Goal: Task Accomplishment & Management: Use online tool/utility

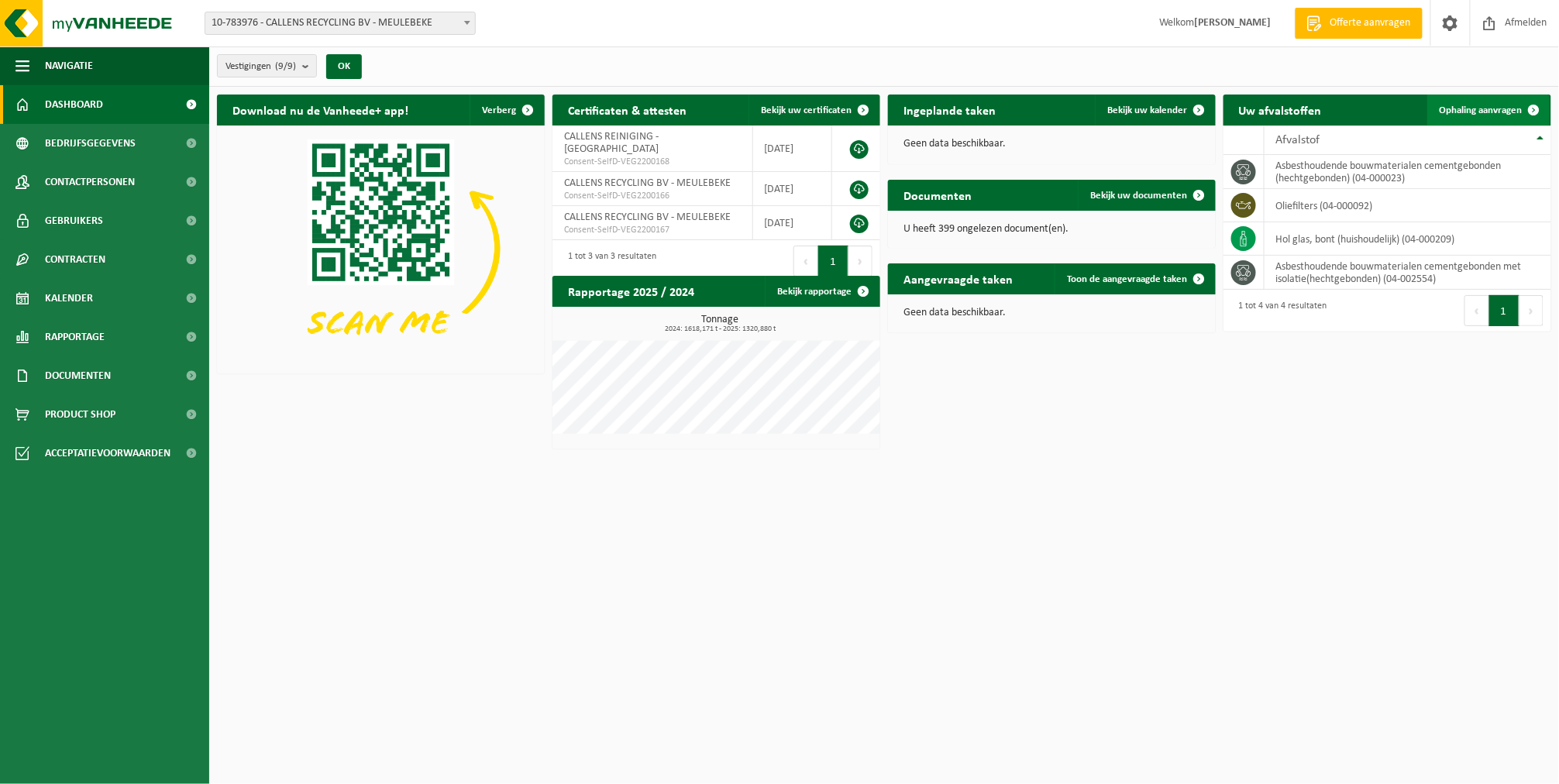
click at [1482, 114] on span "Ophaling aanvragen" at bounding box center [1481, 110] width 83 height 10
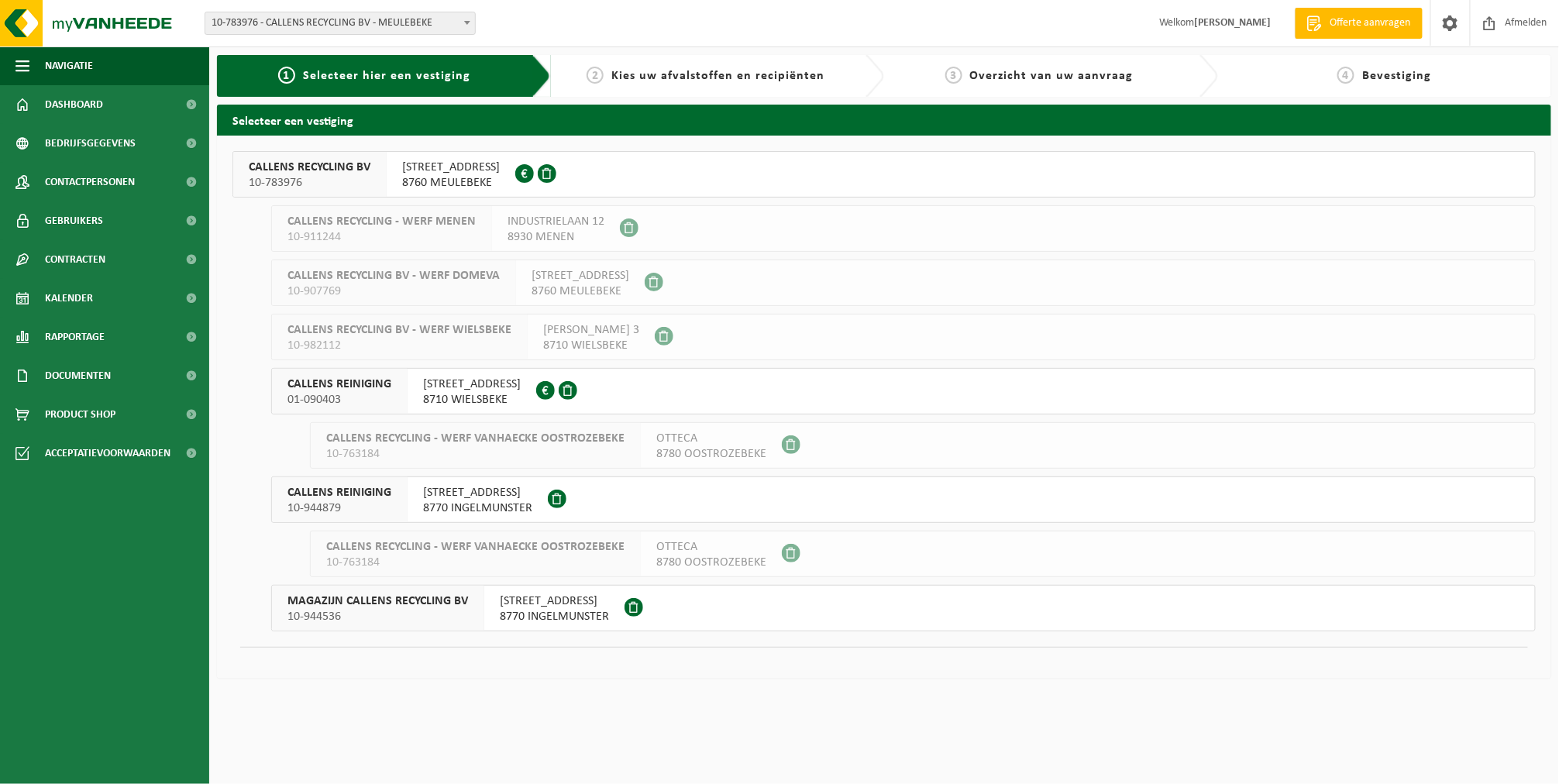
click at [280, 152] on div "CALLENS RECYCLING BV 10-783976" at bounding box center [310, 173] width 153 height 45
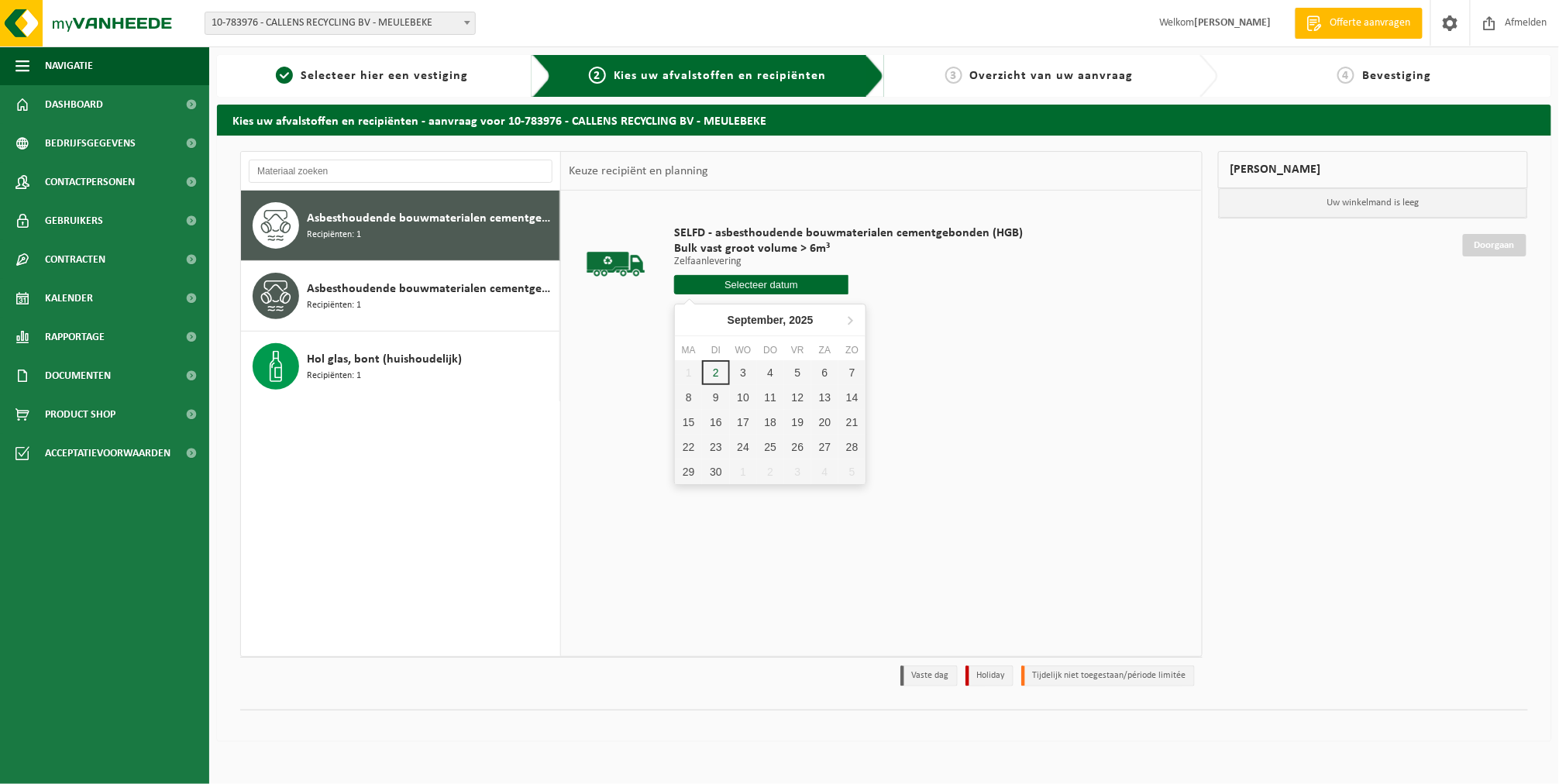
click at [781, 288] on input "text" at bounding box center [762, 284] width 174 height 19
click at [730, 373] on div "3" at bounding box center [744, 373] width 27 height 25
type input "Van 2025-09-03"
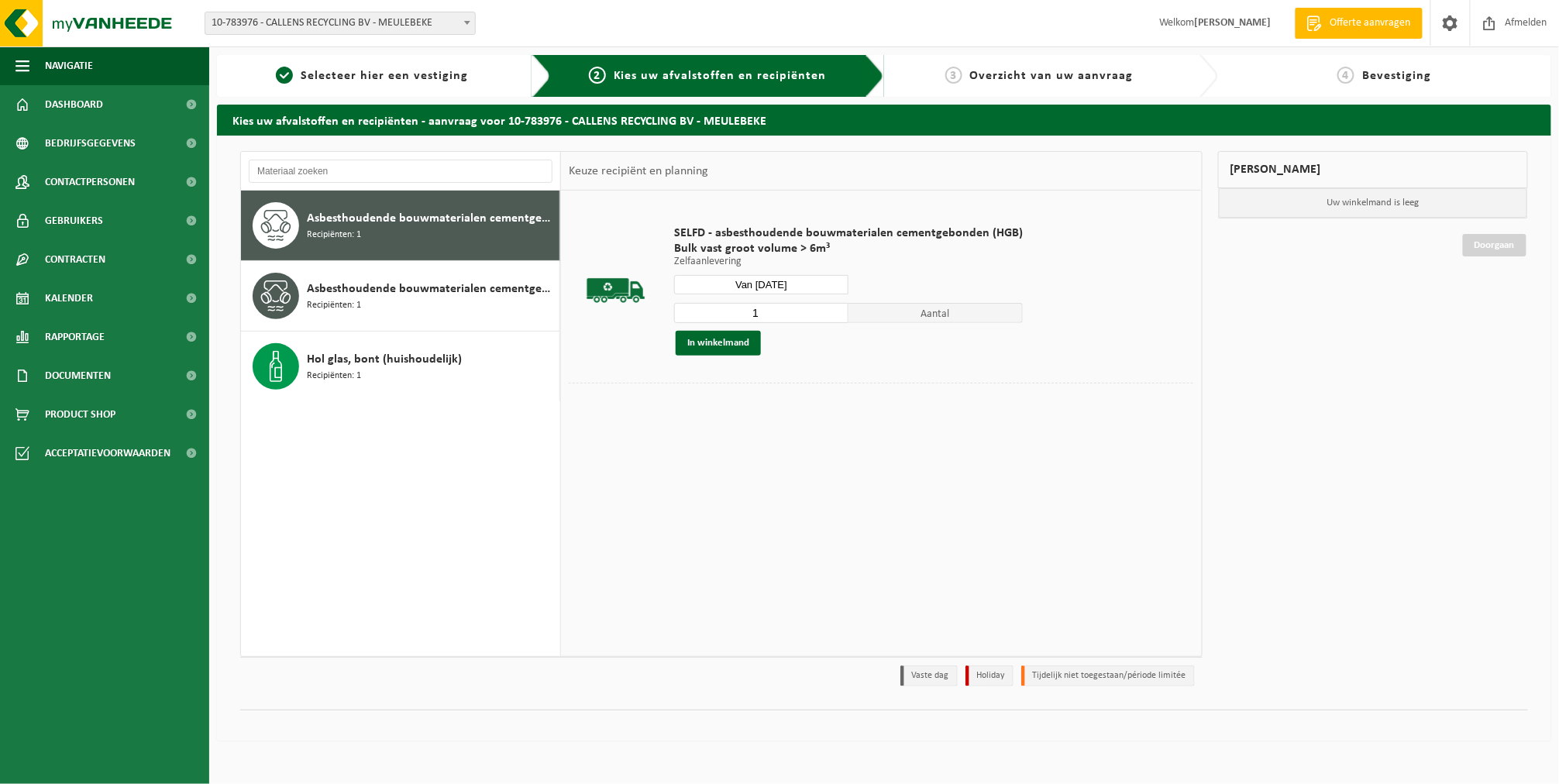
click at [738, 346] on button "In winkelmand" at bounding box center [719, 343] width 85 height 25
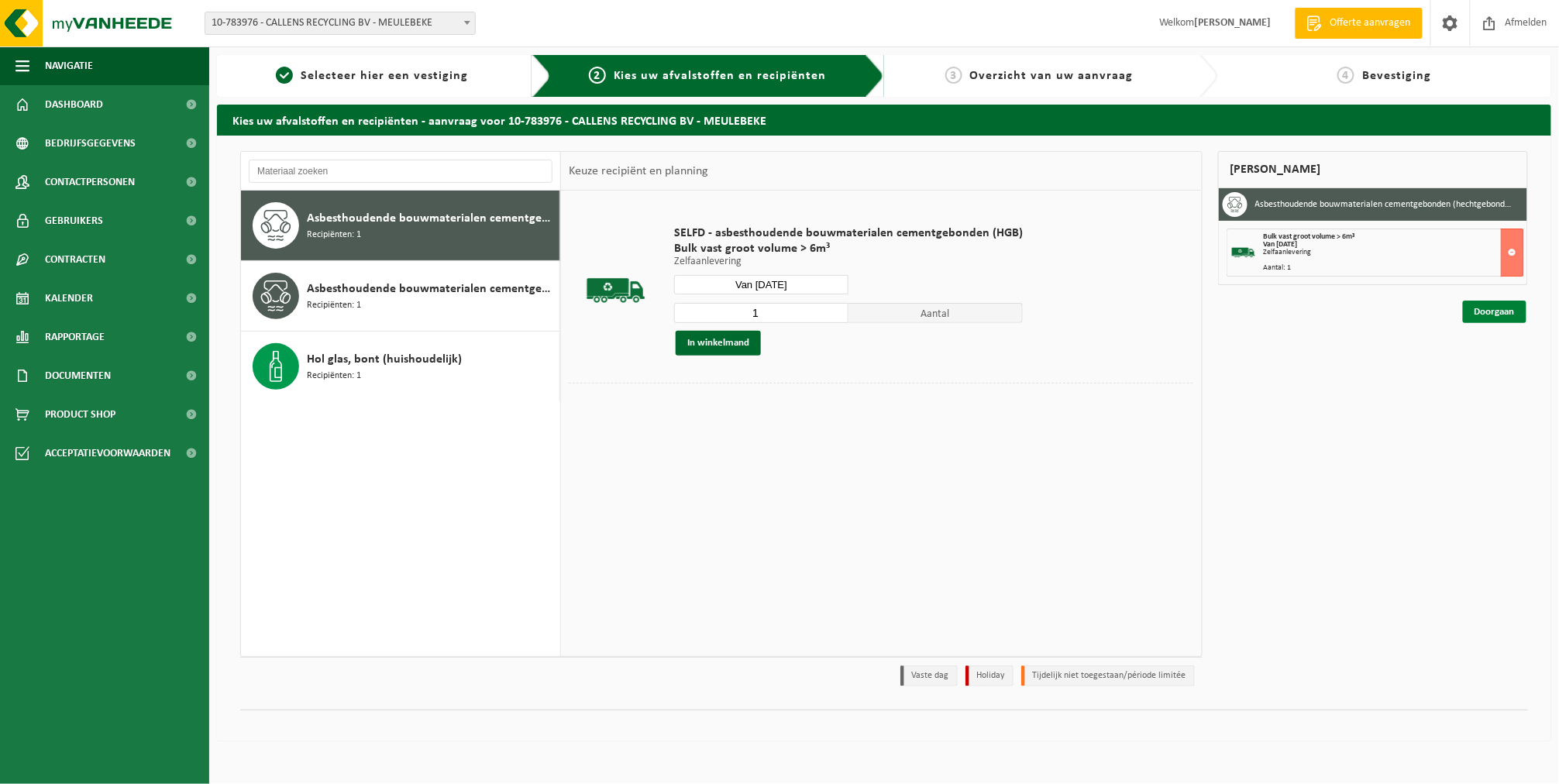
click at [1516, 316] on link "Doorgaan" at bounding box center [1495, 312] width 63 height 23
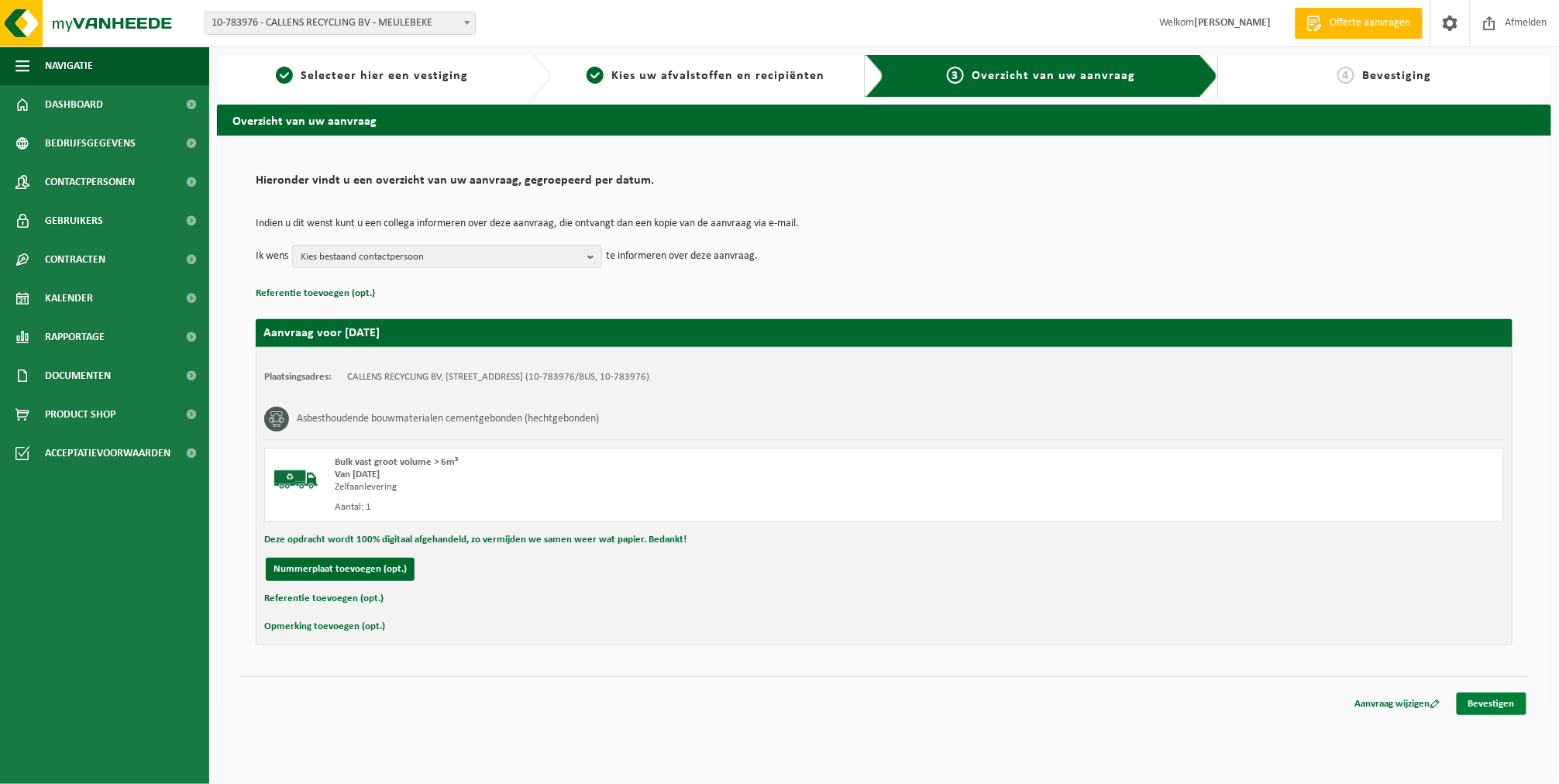
click at [1495, 705] on link "Bevestigen" at bounding box center [1492, 704] width 70 height 23
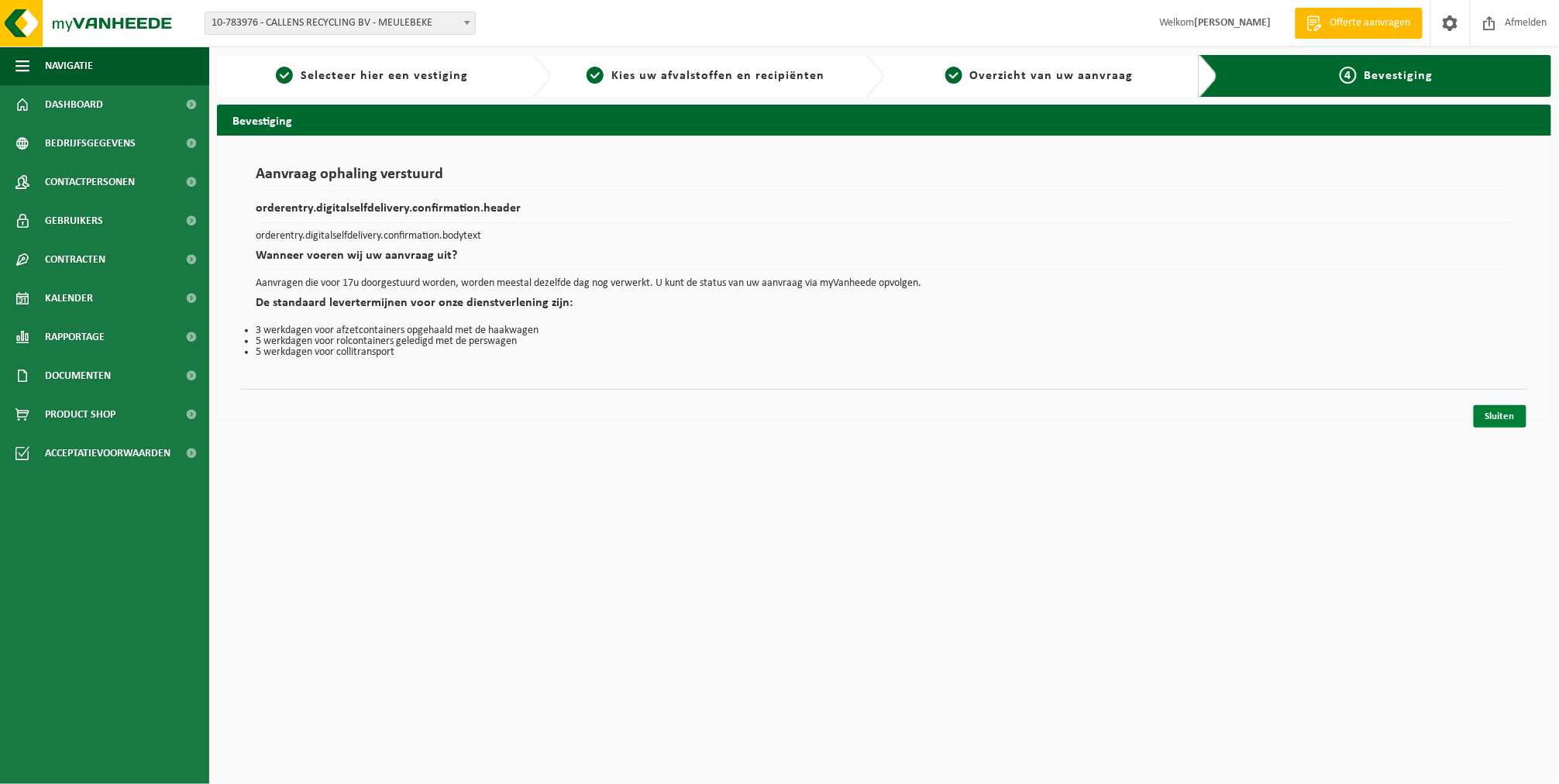
click at [1486, 410] on link "Sluiten" at bounding box center [1500, 417] width 53 height 23
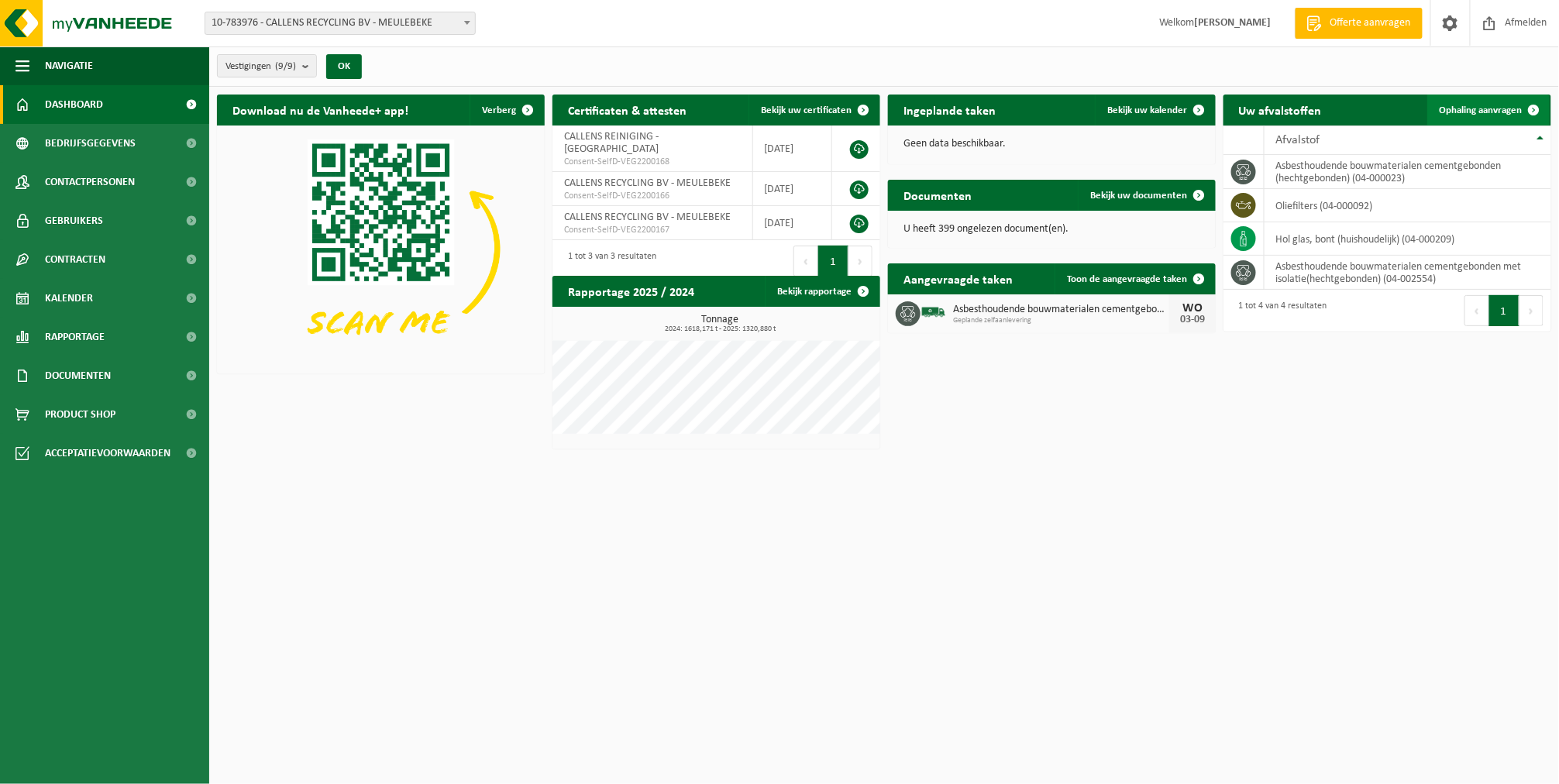
click at [1477, 106] on span "Ophaling aanvragen" at bounding box center [1481, 110] width 83 height 10
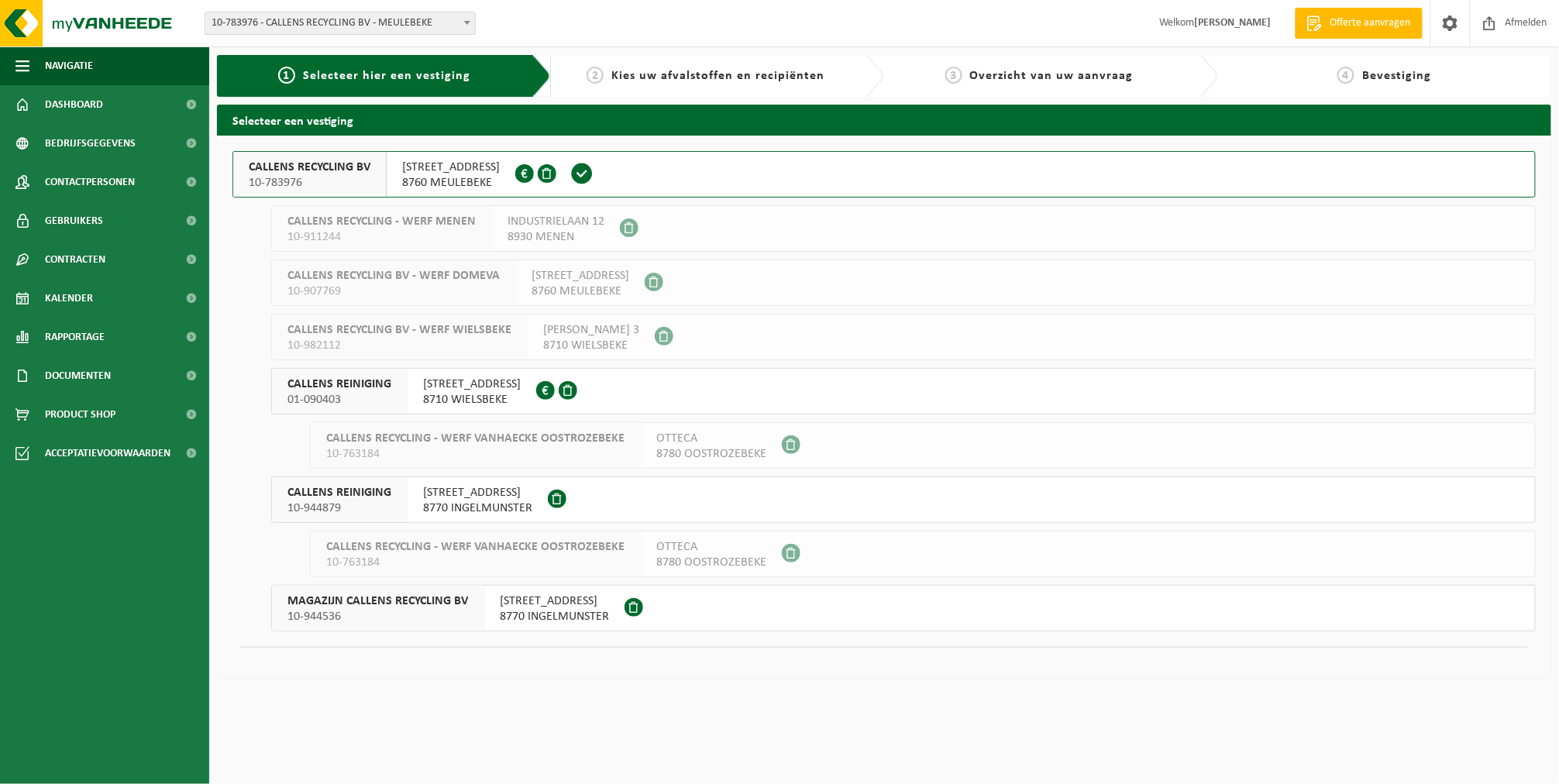
click at [339, 172] on span "CALLENS RECYCLING BV" at bounding box center [310, 168] width 121 height 15
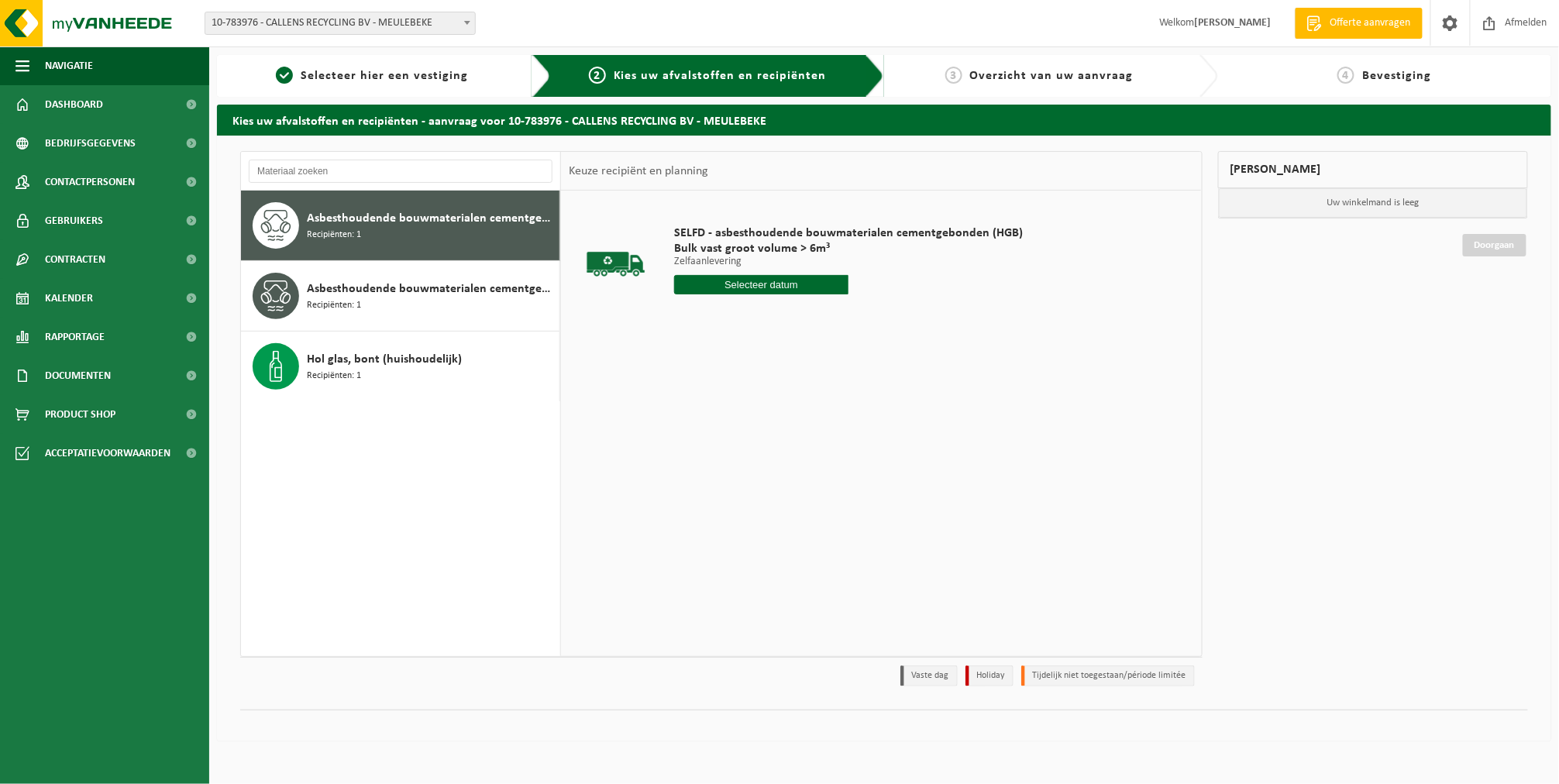
click at [730, 289] on input "text" at bounding box center [762, 284] width 174 height 19
click at [734, 376] on div "3" at bounding box center [744, 373] width 27 height 25
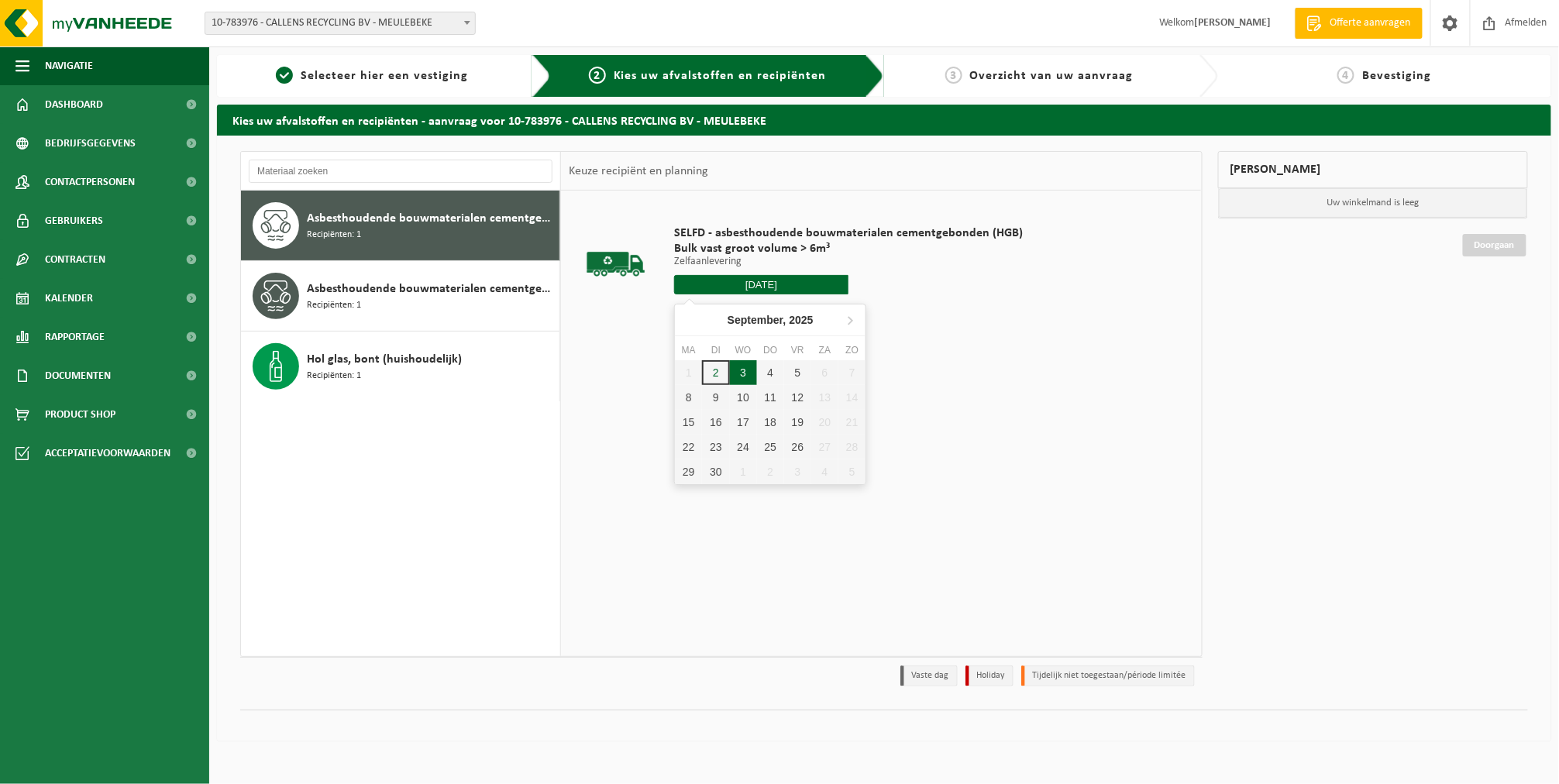
type input "Van [DATE]"
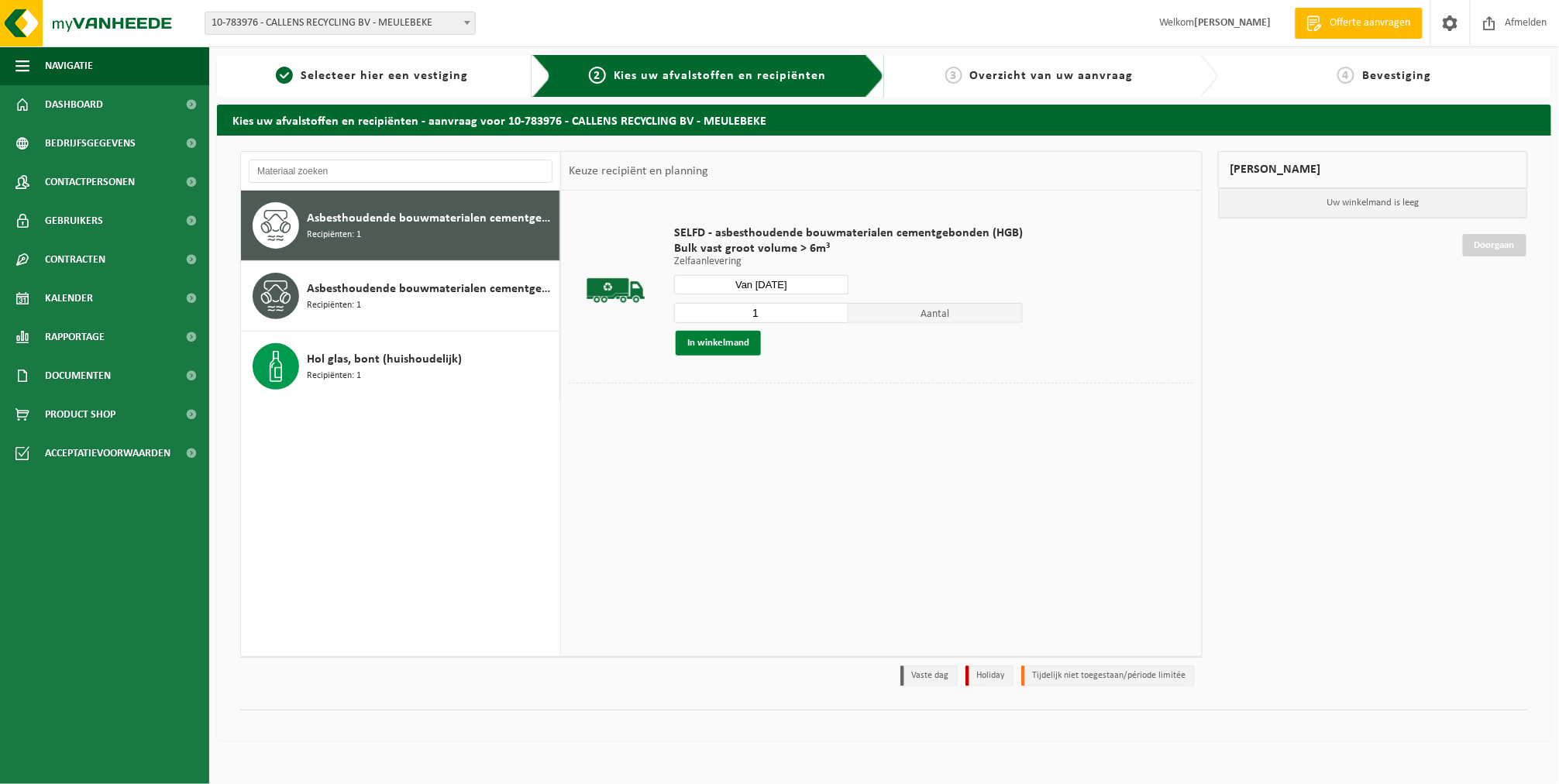
click at [734, 347] on button "In winkelmand" at bounding box center [719, 343] width 85 height 25
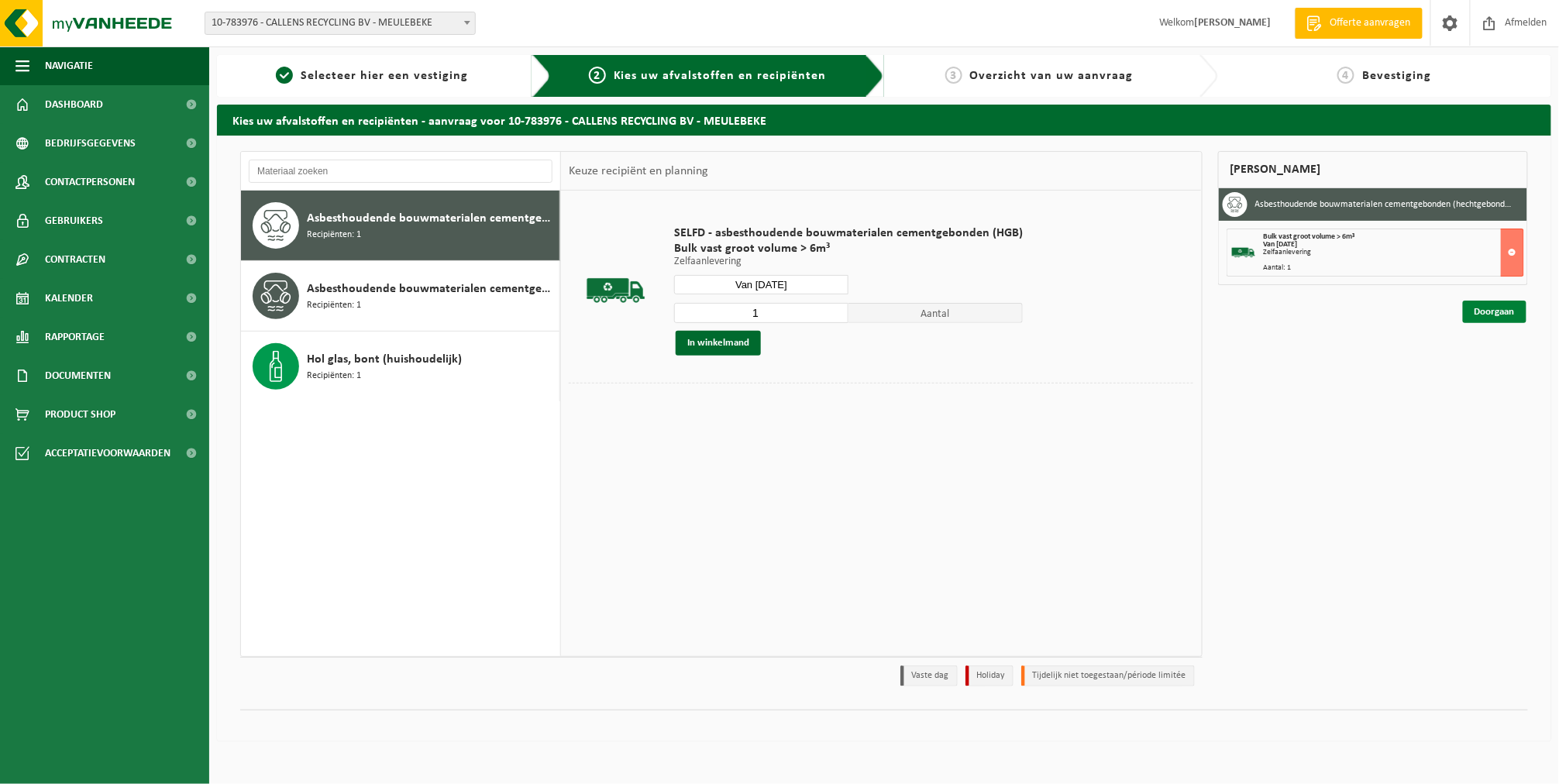
click at [1514, 317] on link "Doorgaan" at bounding box center [1495, 312] width 63 height 23
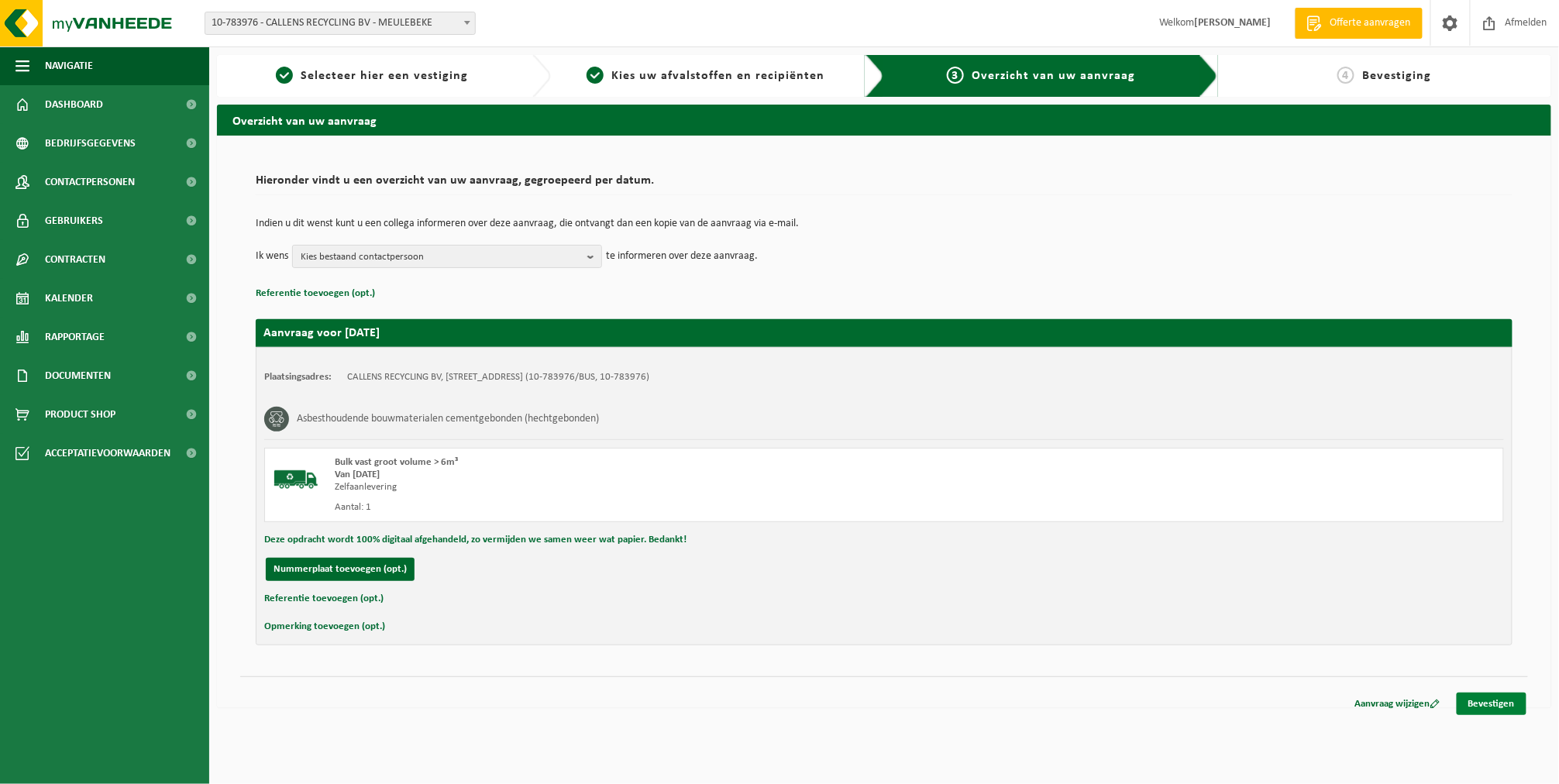
click at [1509, 696] on link "Bevestigen" at bounding box center [1492, 704] width 70 height 23
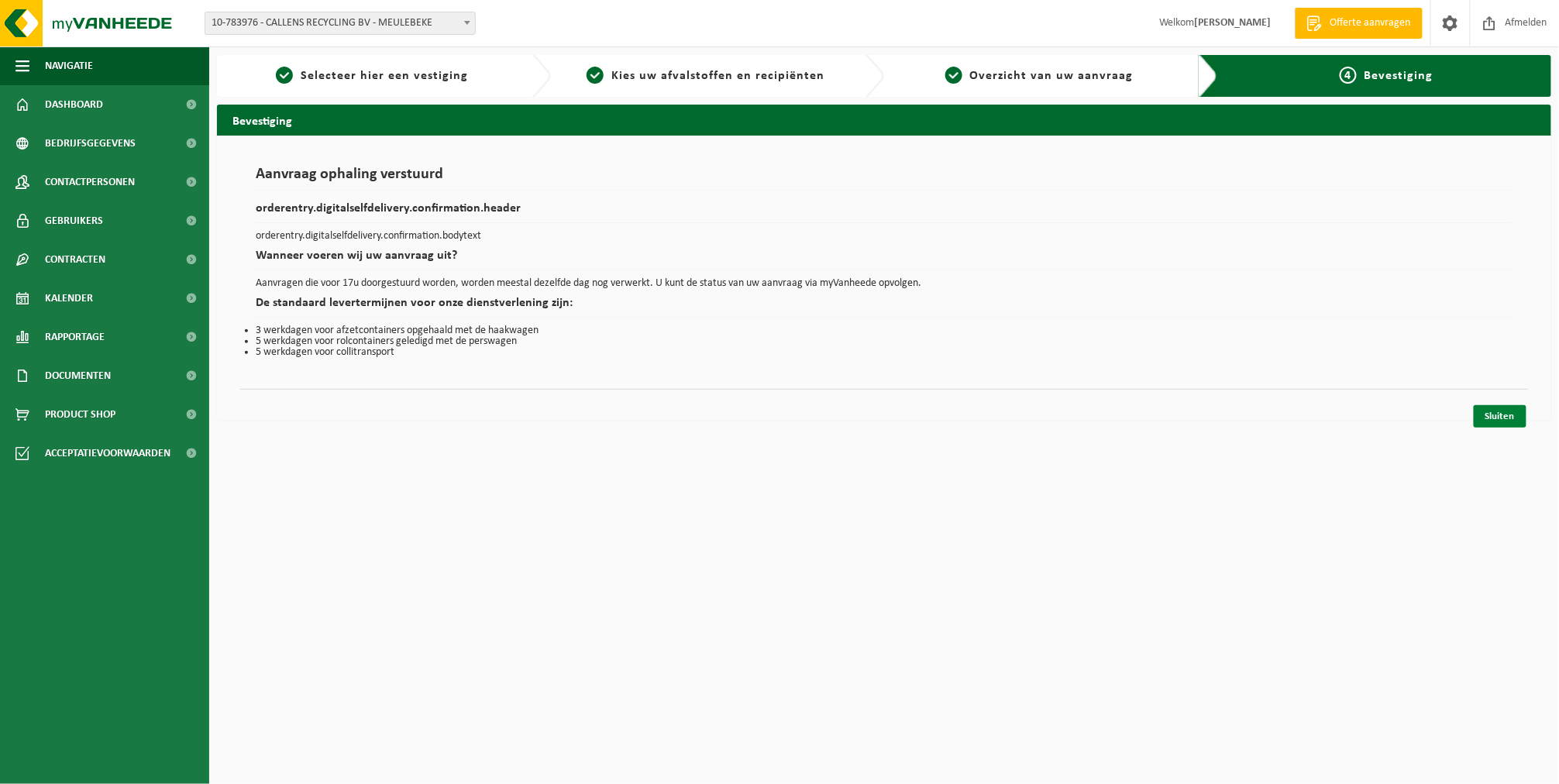
click at [1507, 416] on link "Sluiten" at bounding box center [1500, 417] width 53 height 23
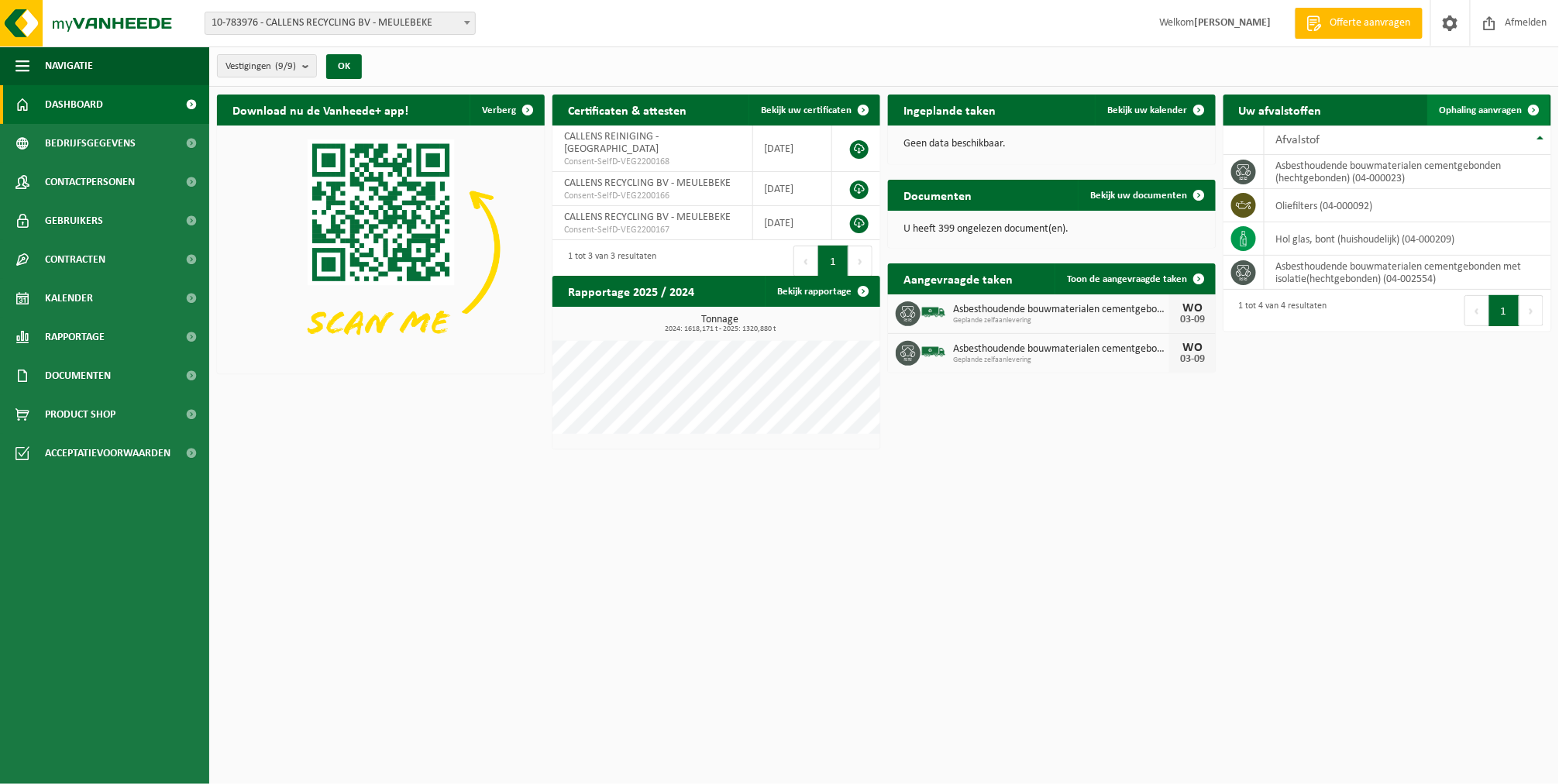
click at [1491, 100] on link "Ophaling aanvragen" at bounding box center [1488, 110] width 122 height 31
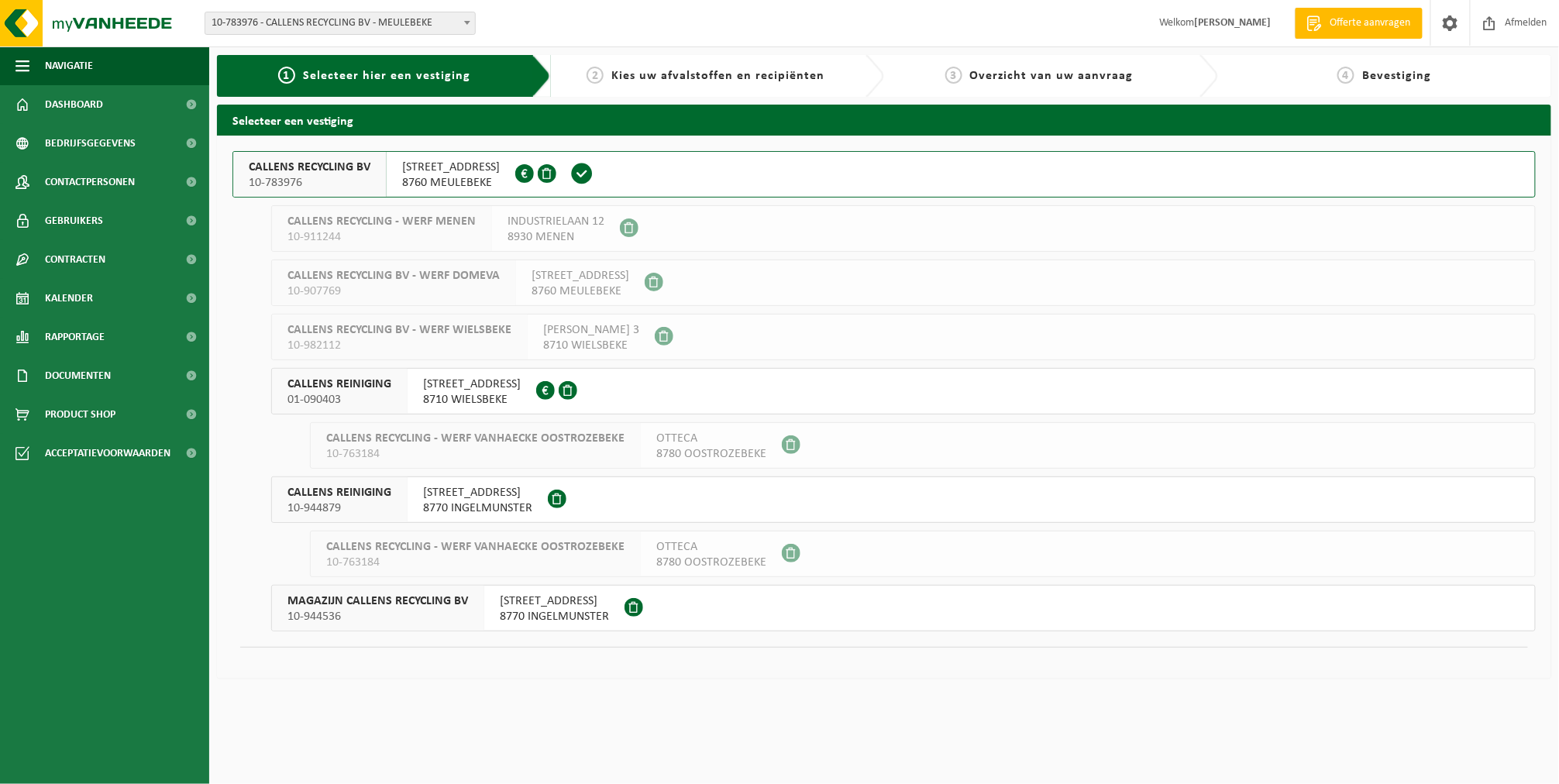
click at [277, 179] on span "10-783976" at bounding box center [310, 183] width 121 height 15
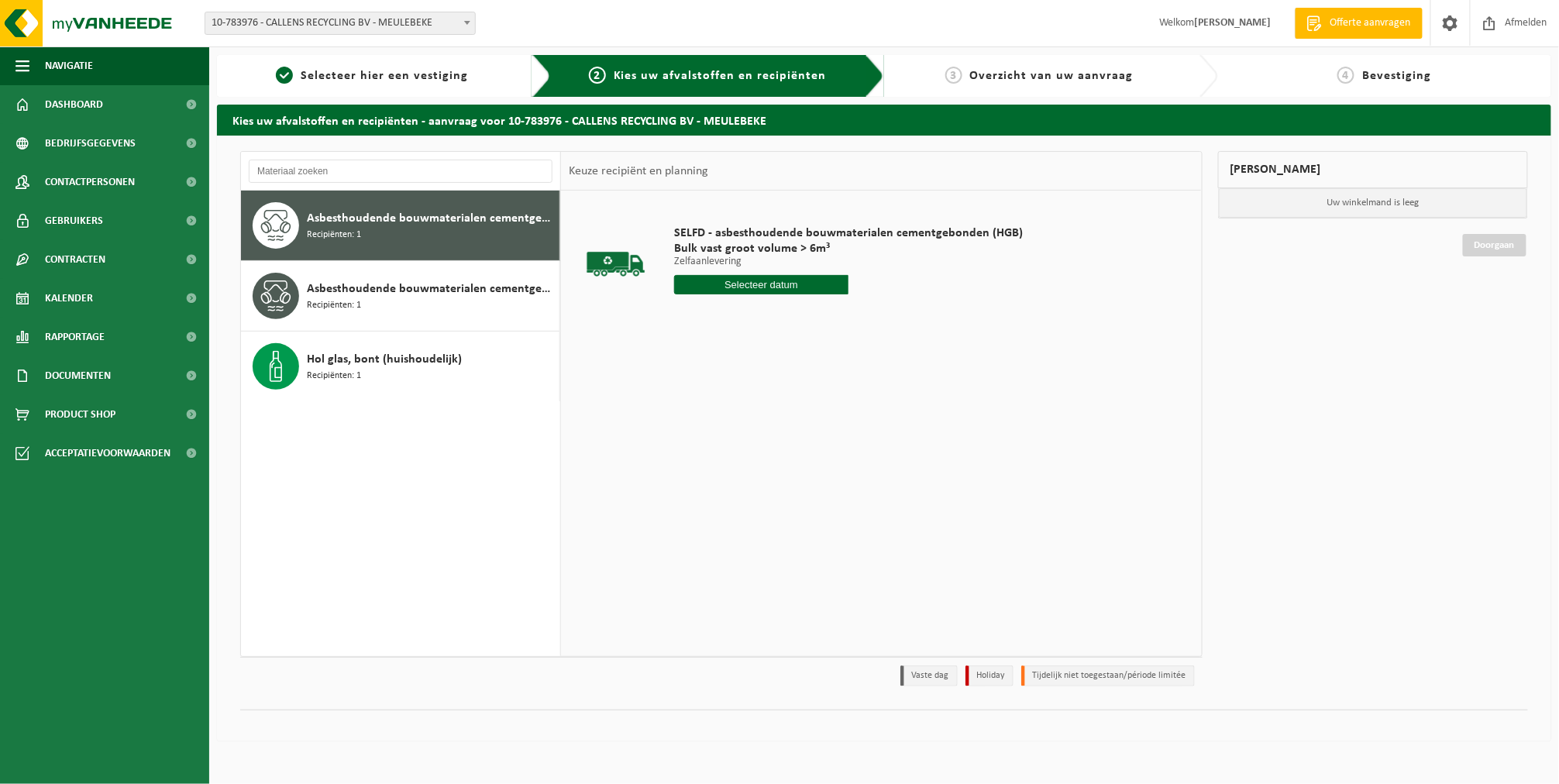
click at [796, 284] on input "text" at bounding box center [762, 284] width 174 height 19
click at [736, 379] on div "3" at bounding box center [744, 373] width 27 height 25
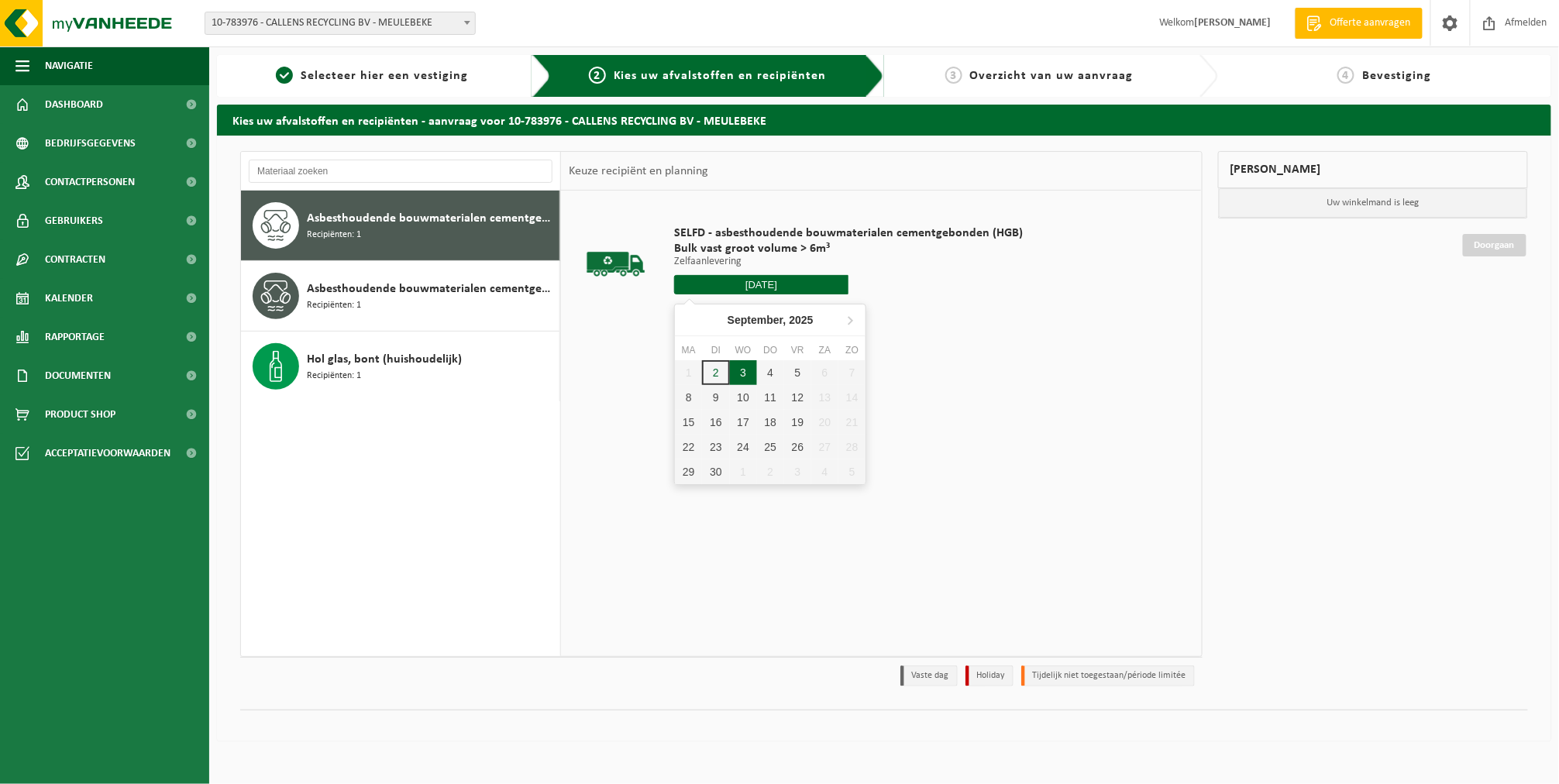
type input "Van [DATE]"
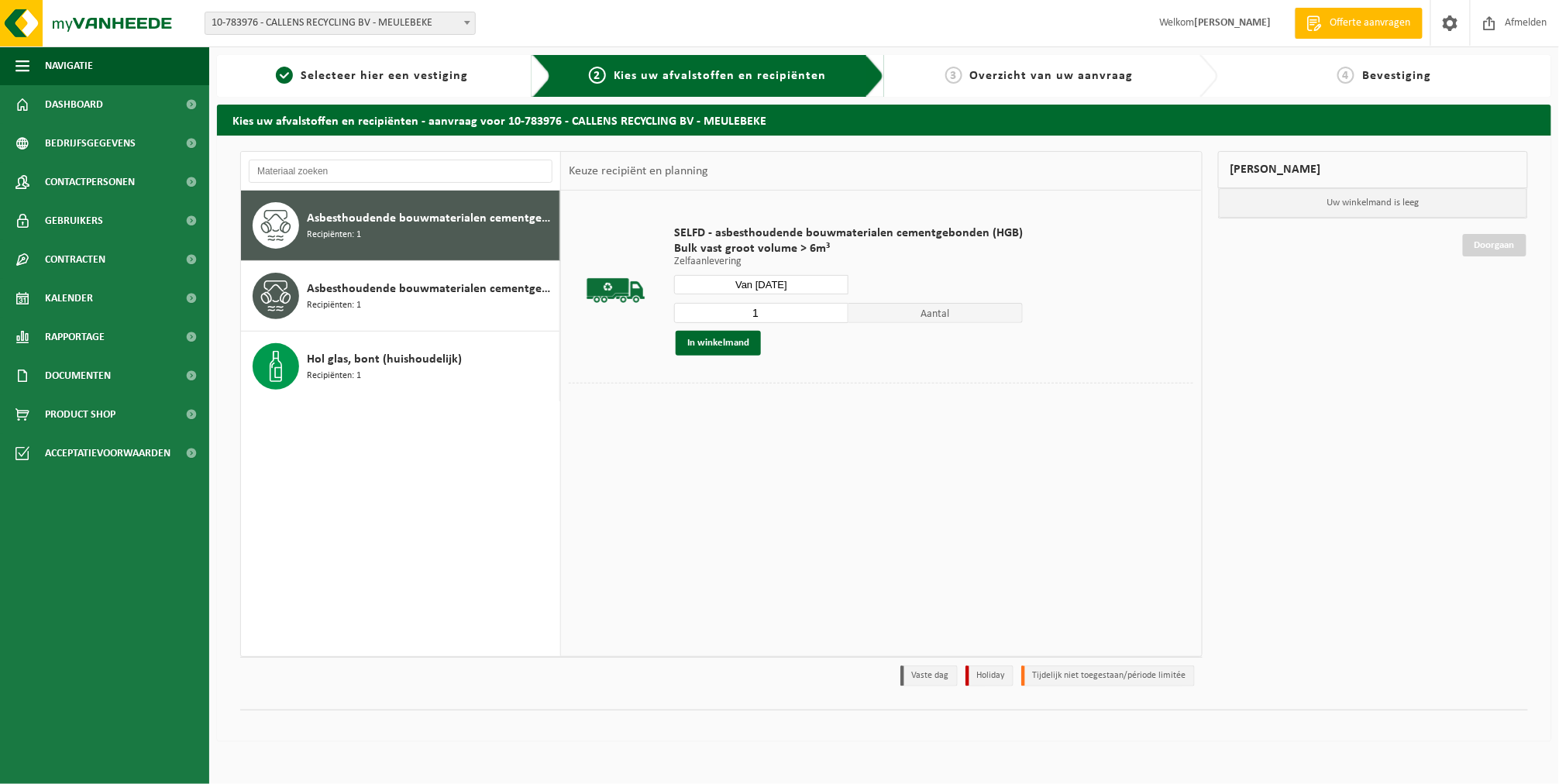
click at [736, 345] on button "In winkelmand" at bounding box center [719, 343] width 85 height 25
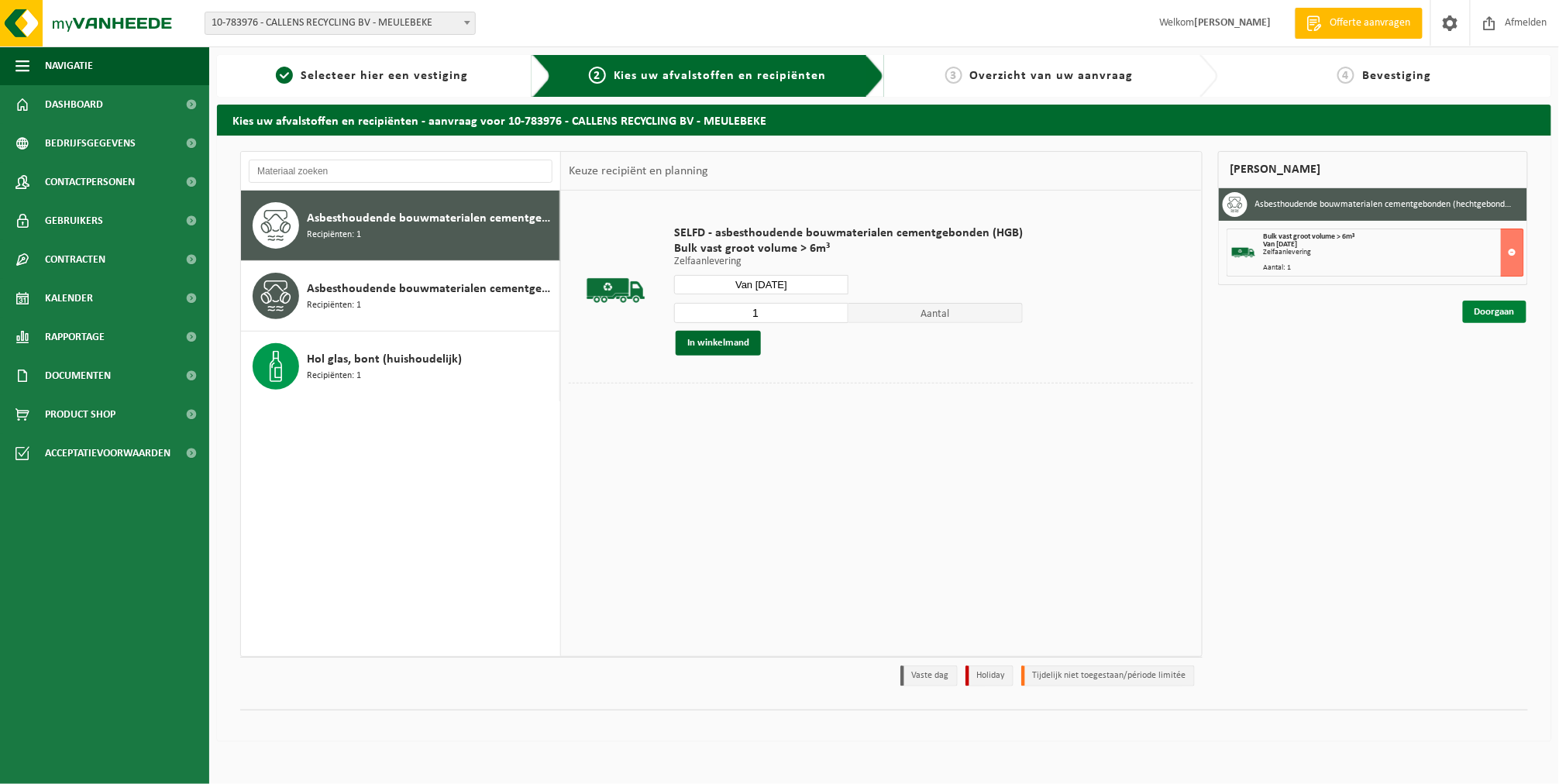
click at [1512, 317] on link "Doorgaan" at bounding box center [1495, 312] width 63 height 23
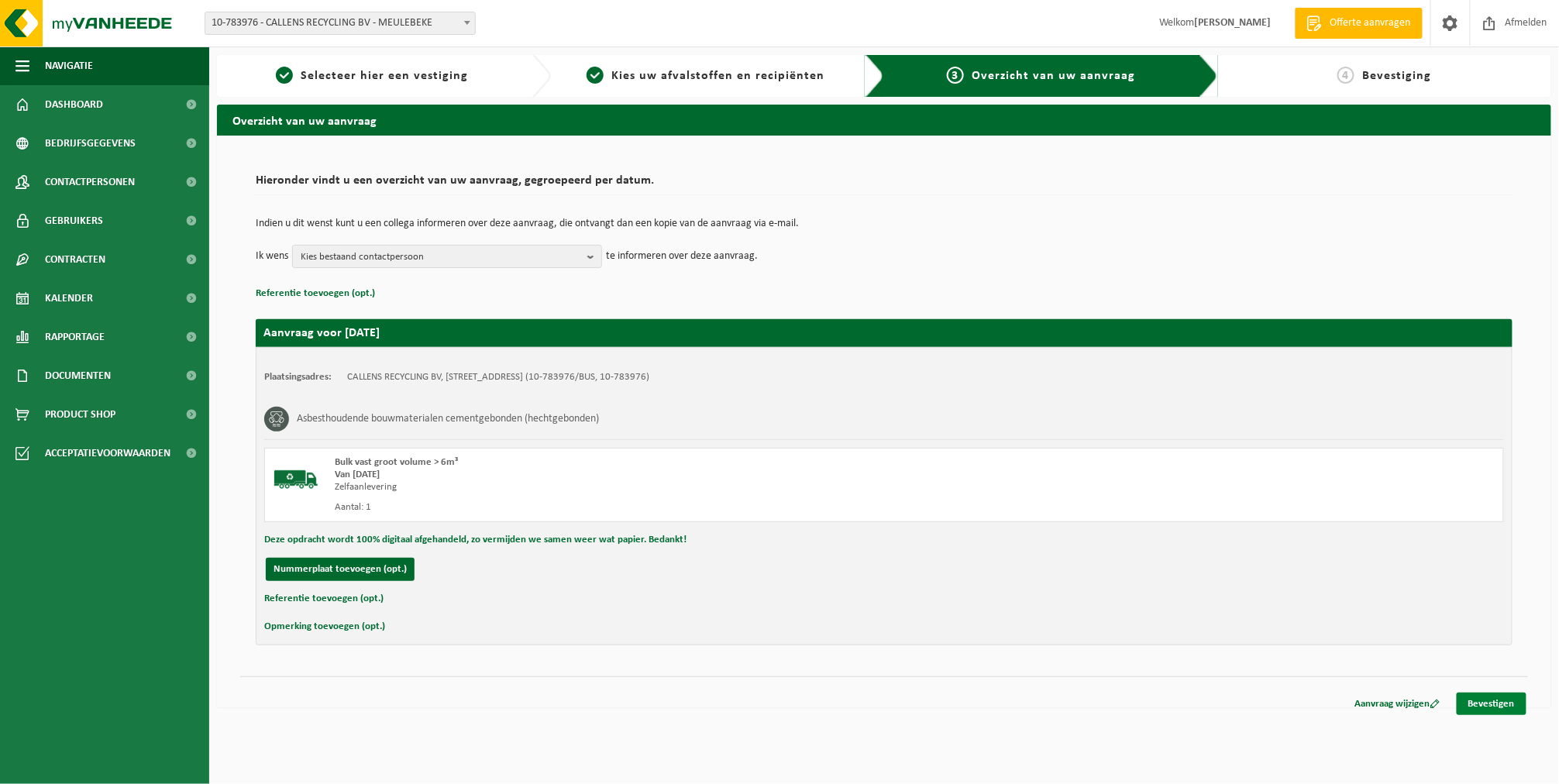
click at [1482, 705] on link "Bevestigen" at bounding box center [1492, 704] width 70 height 23
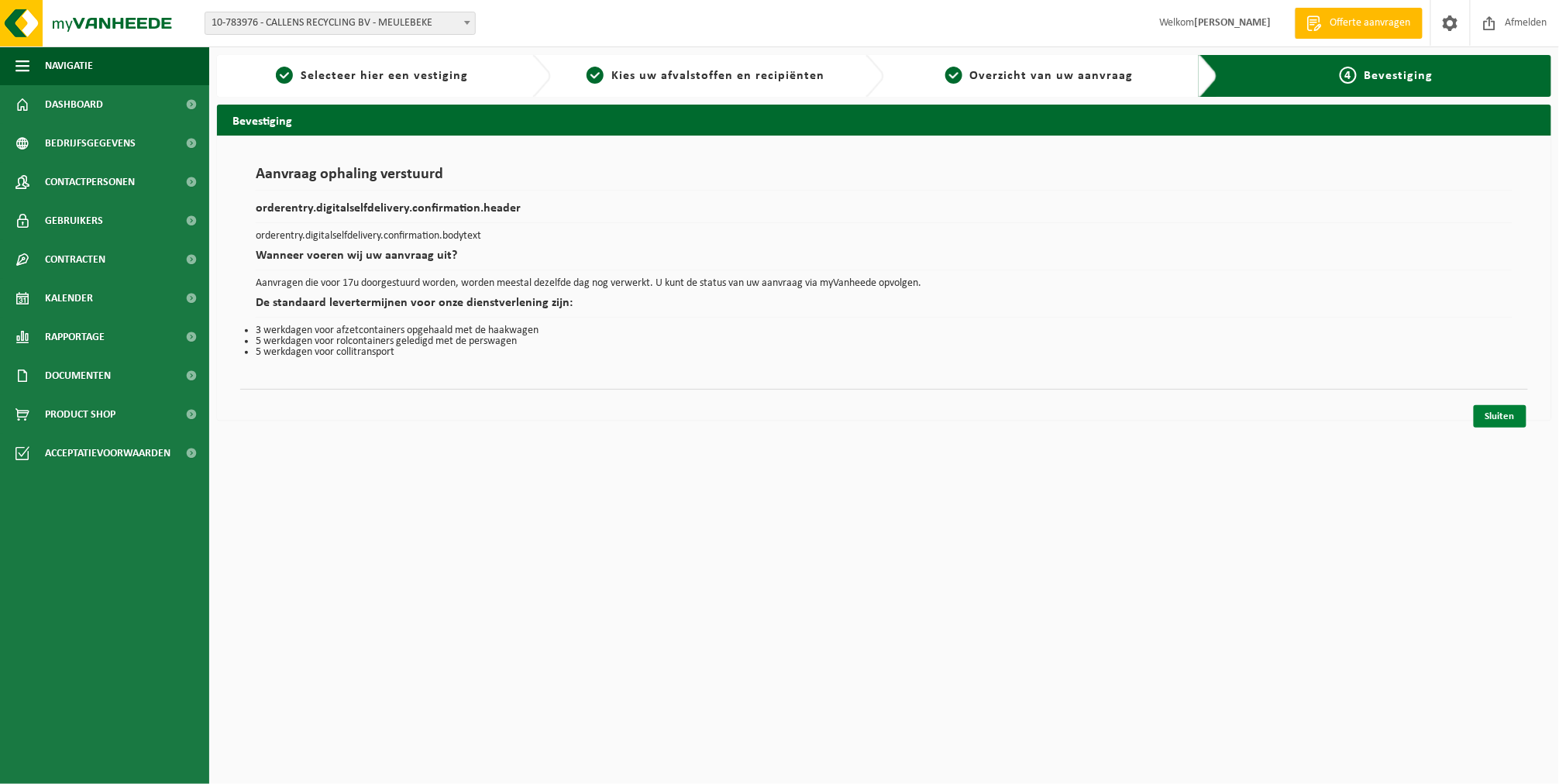
click at [1500, 410] on link "Sluiten" at bounding box center [1500, 417] width 53 height 23
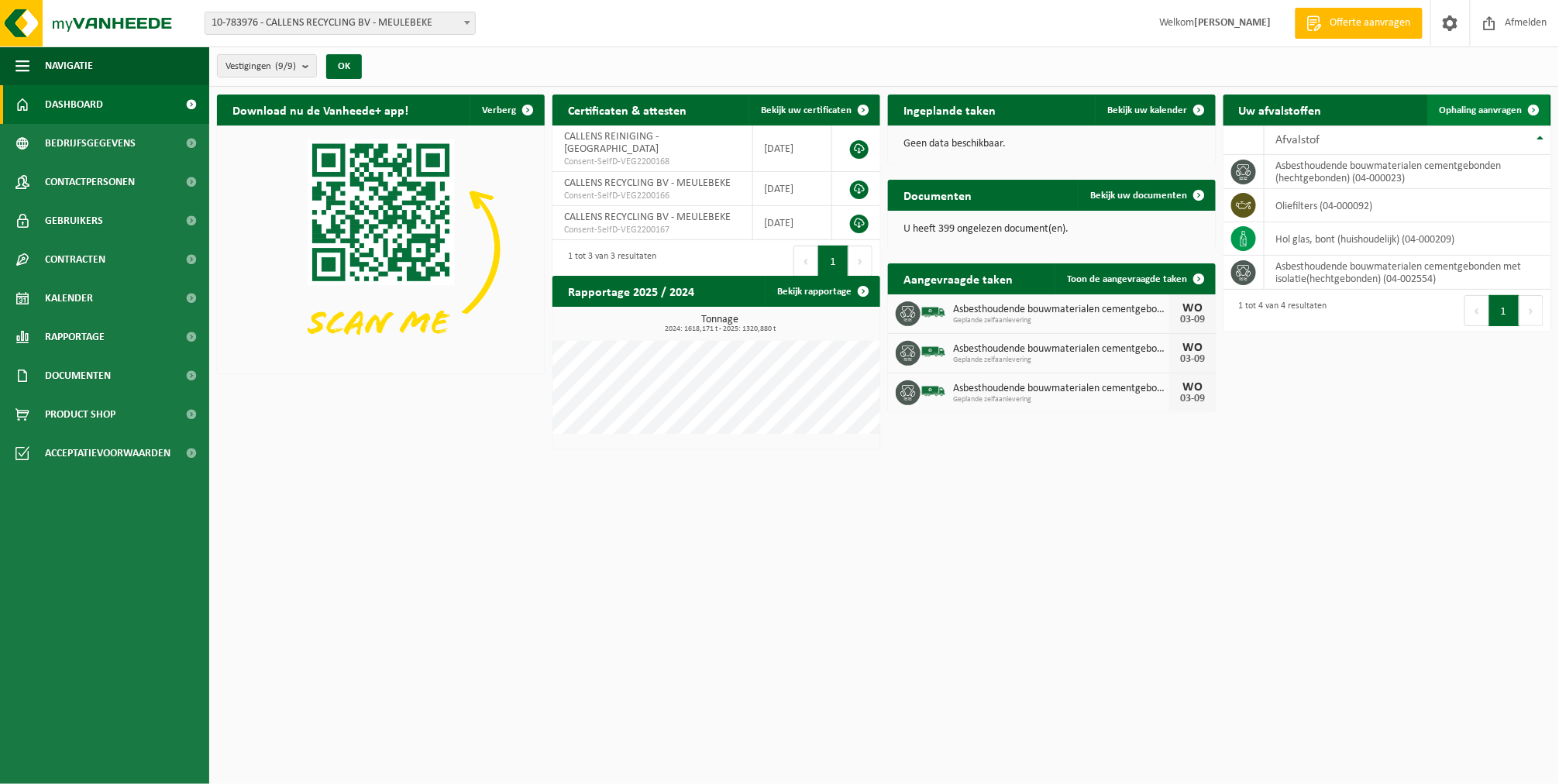
click at [1508, 113] on span "Ophaling aanvragen" at bounding box center [1481, 110] width 83 height 10
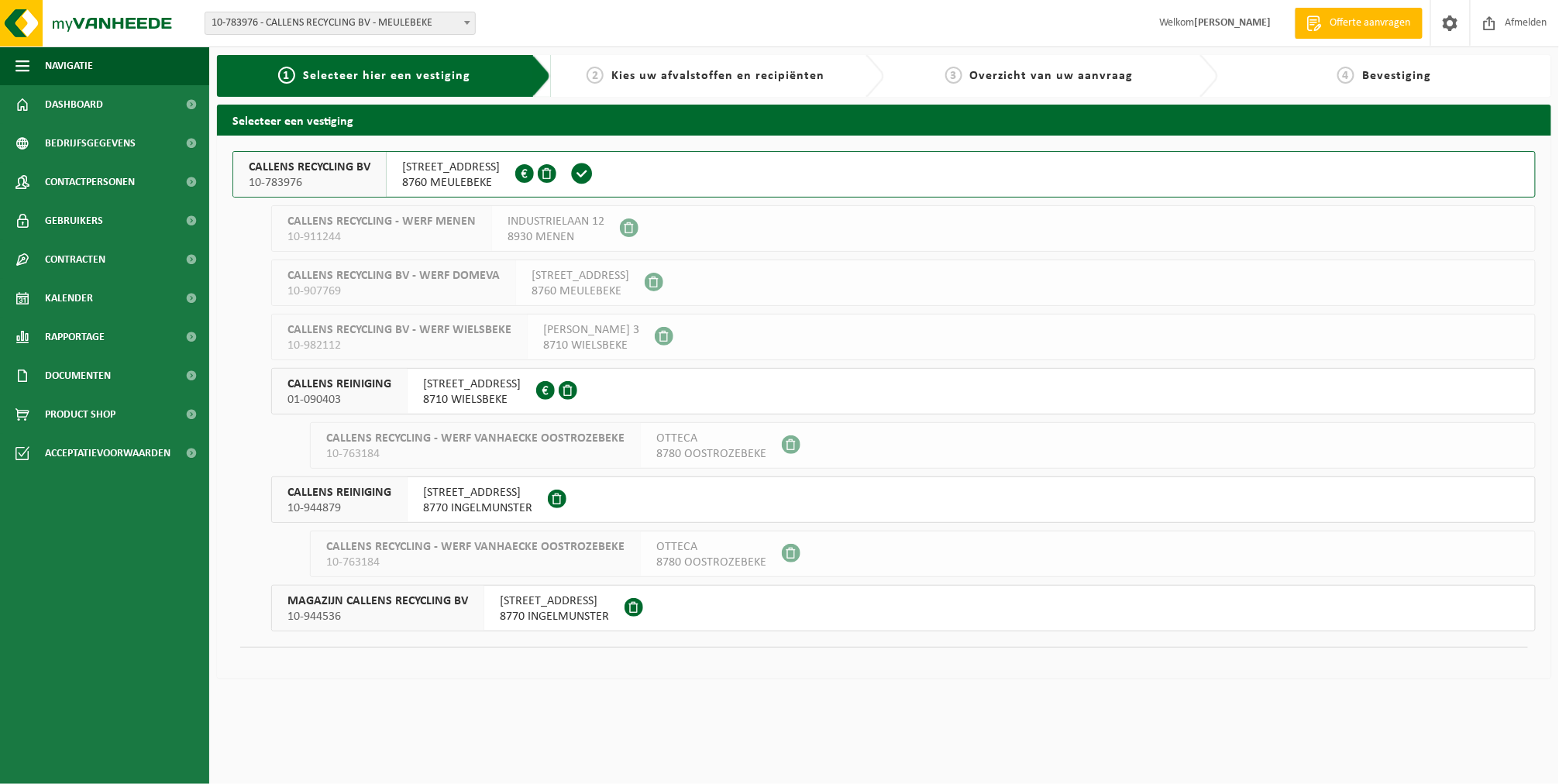
click at [336, 164] on span "CALLENS RECYCLING BV" at bounding box center [310, 168] width 121 height 15
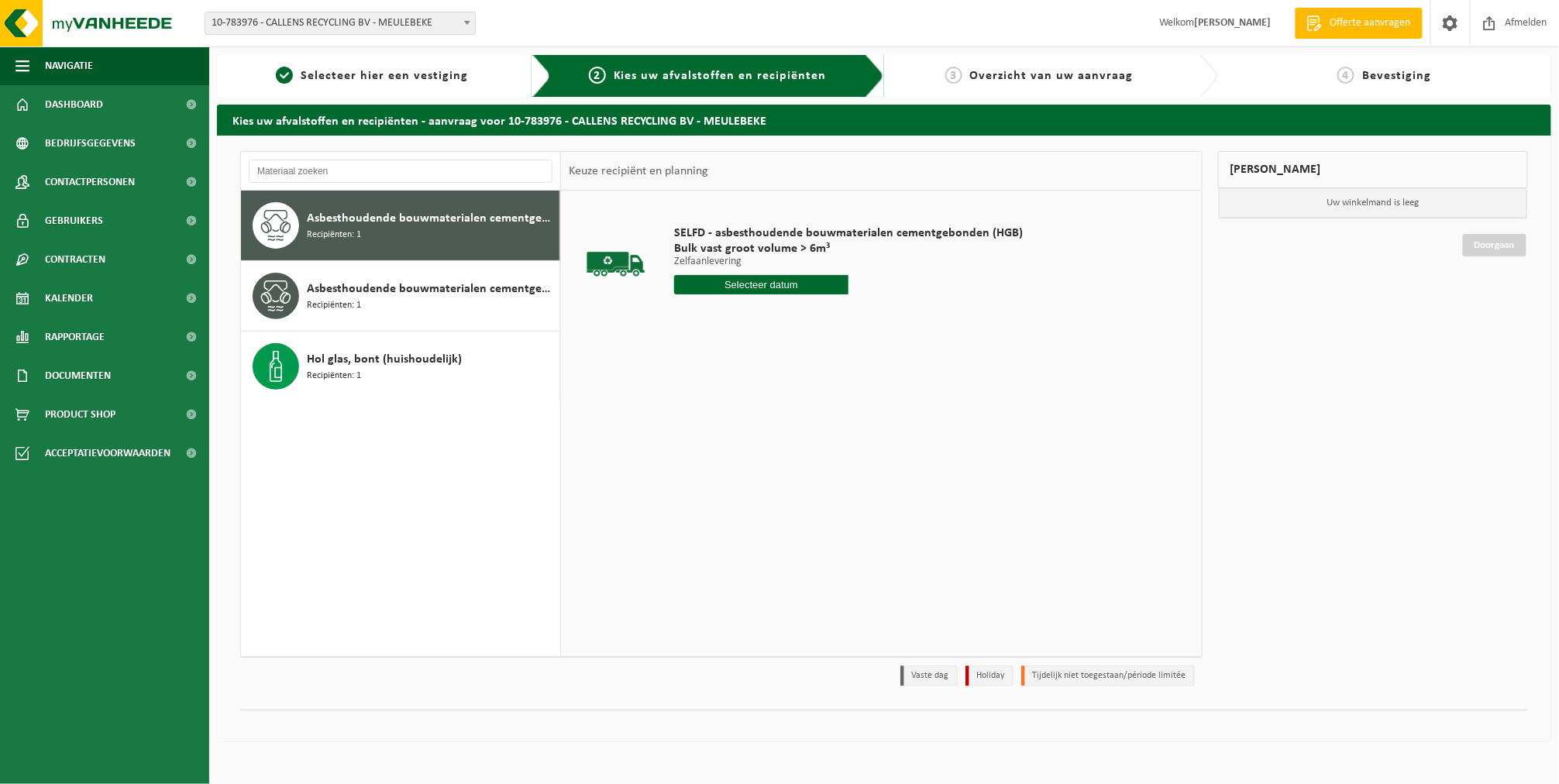
click at [747, 289] on input "text" at bounding box center [762, 284] width 174 height 19
click at [741, 361] on div "3" at bounding box center [744, 373] width 27 height 25
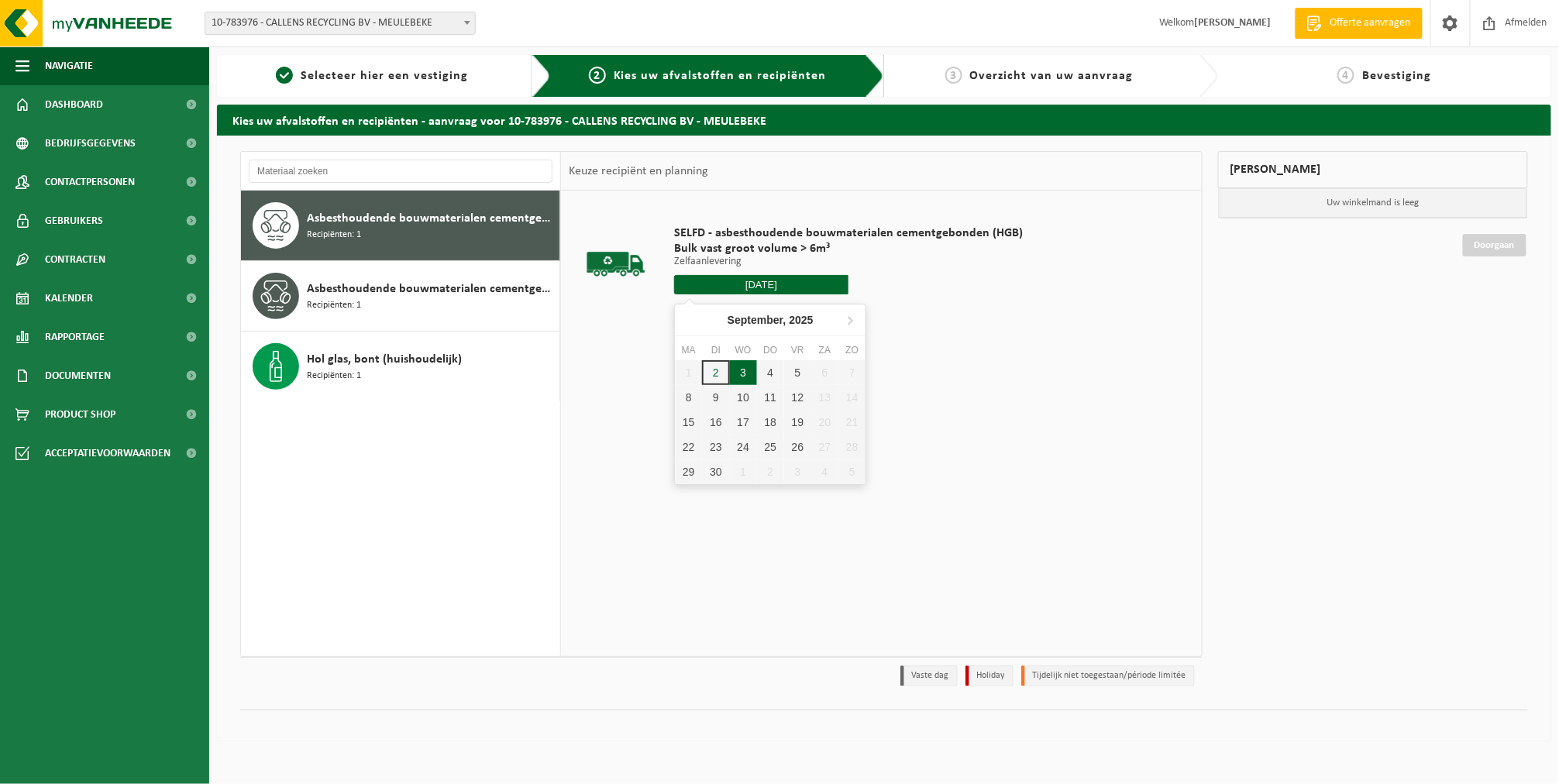
type input "Van [DATE]"
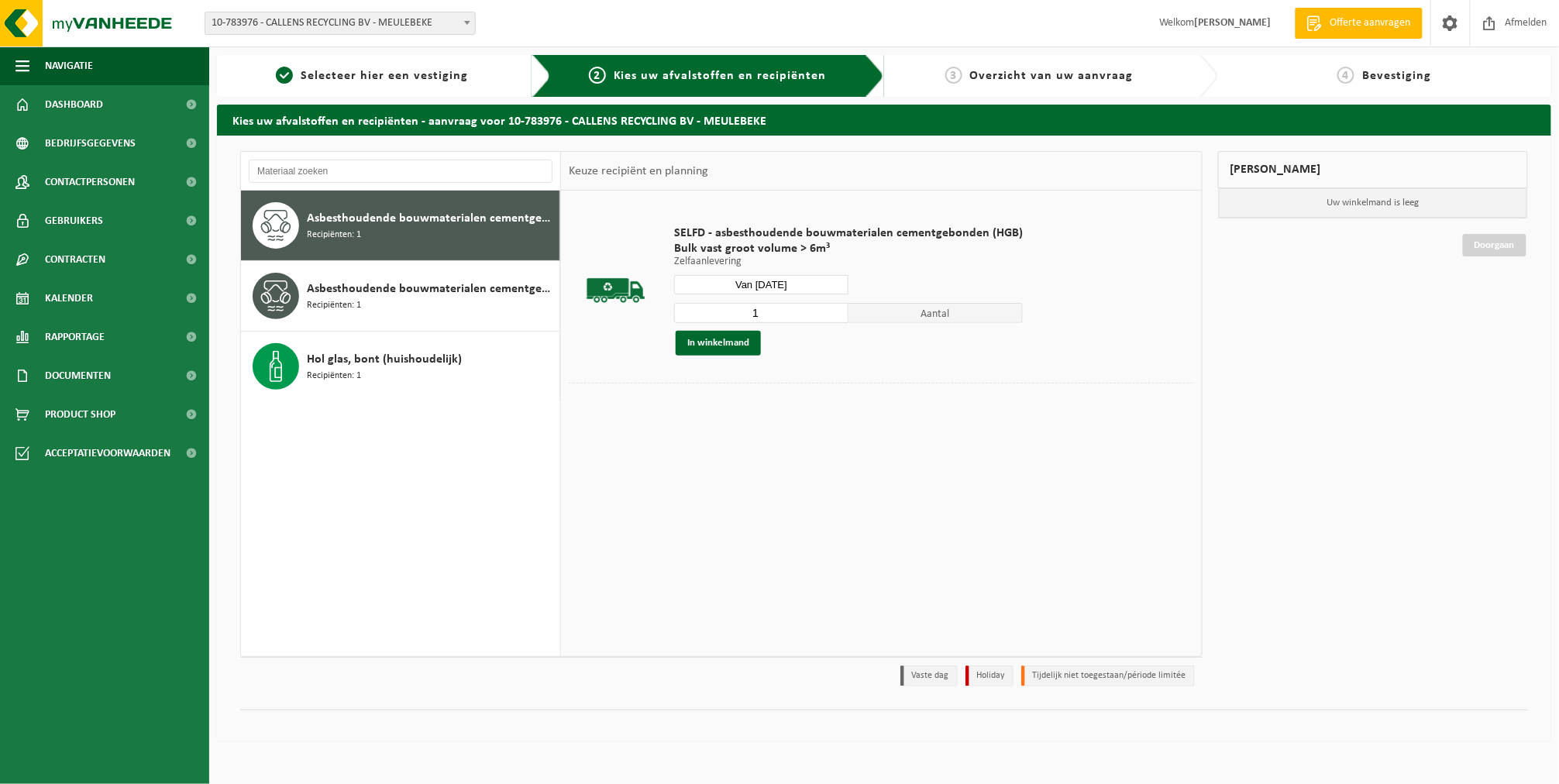
click at [736, 327] on div "1 Aantal In winkelmand" at bounding box center [849, 329] width 349 height 53
click at [746, 332] on button "In winkelmand" at bounding box center [719, 343] width 85 height 25
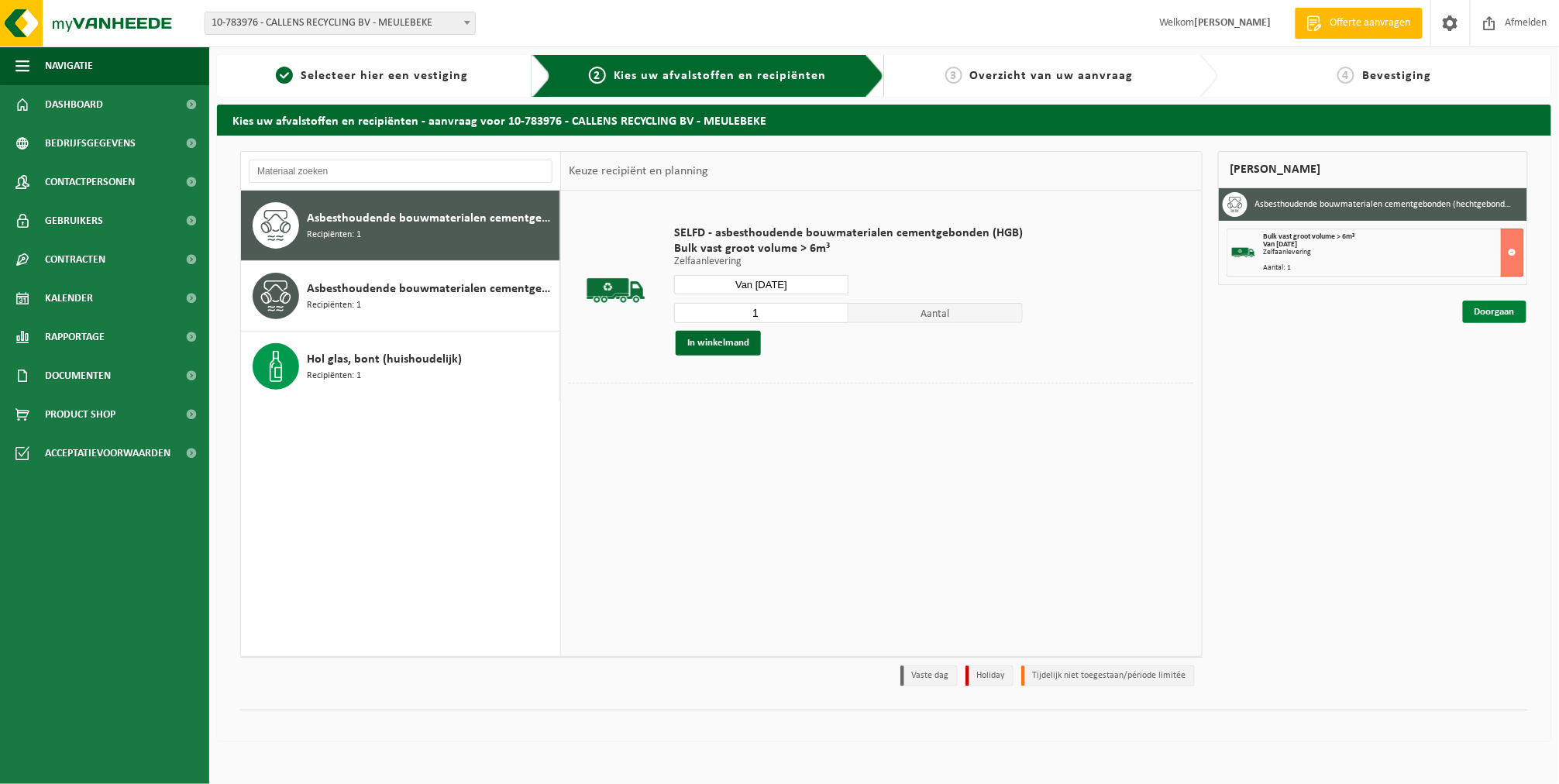
click at [1475, 313] on link "Doorgaan" at bounding box center [1495, 312] width 63 height 23
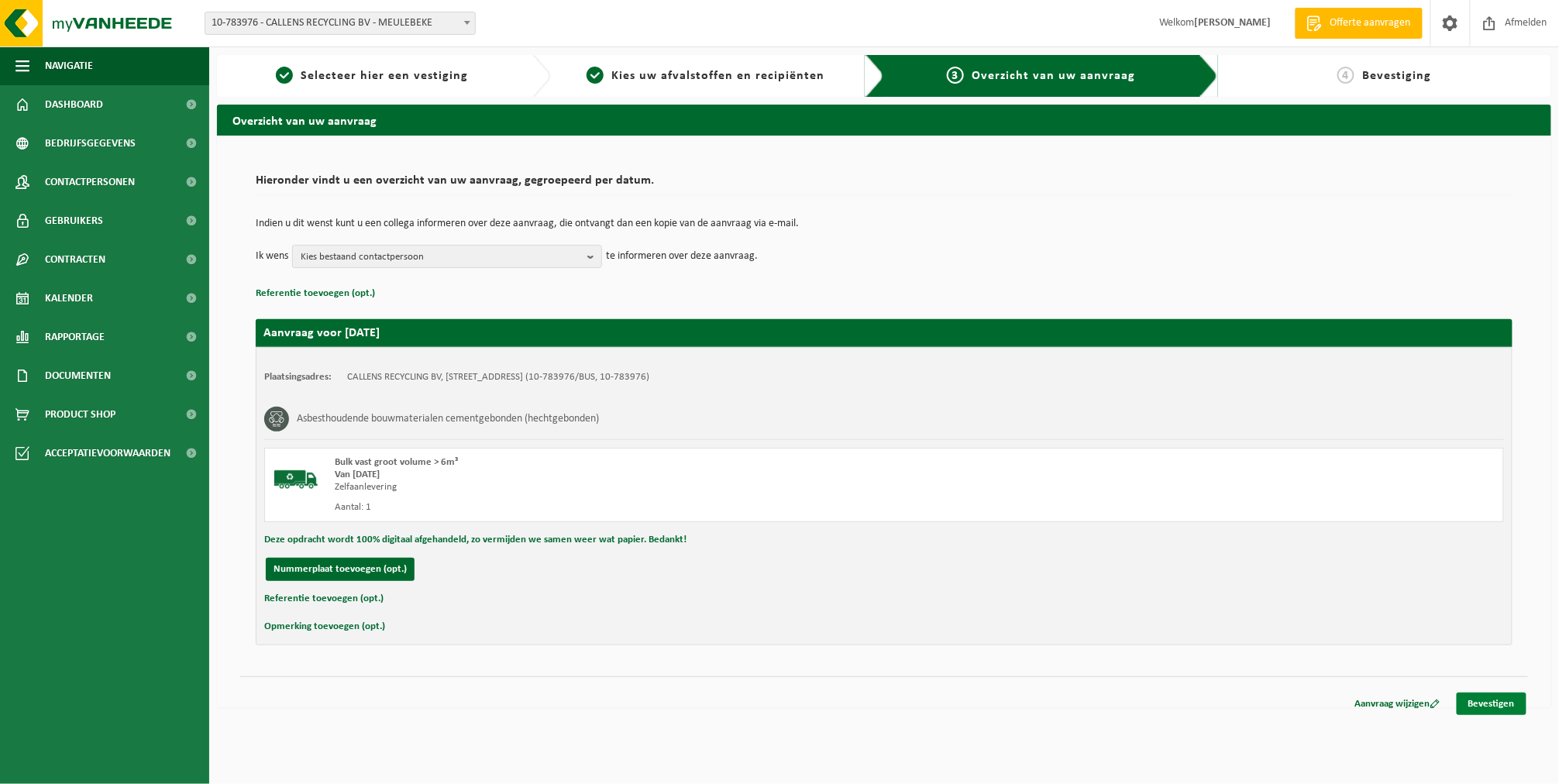
click at [1481, 708] on link "Bevestigen" at bounding box center [1492, 704] width 70 height 23
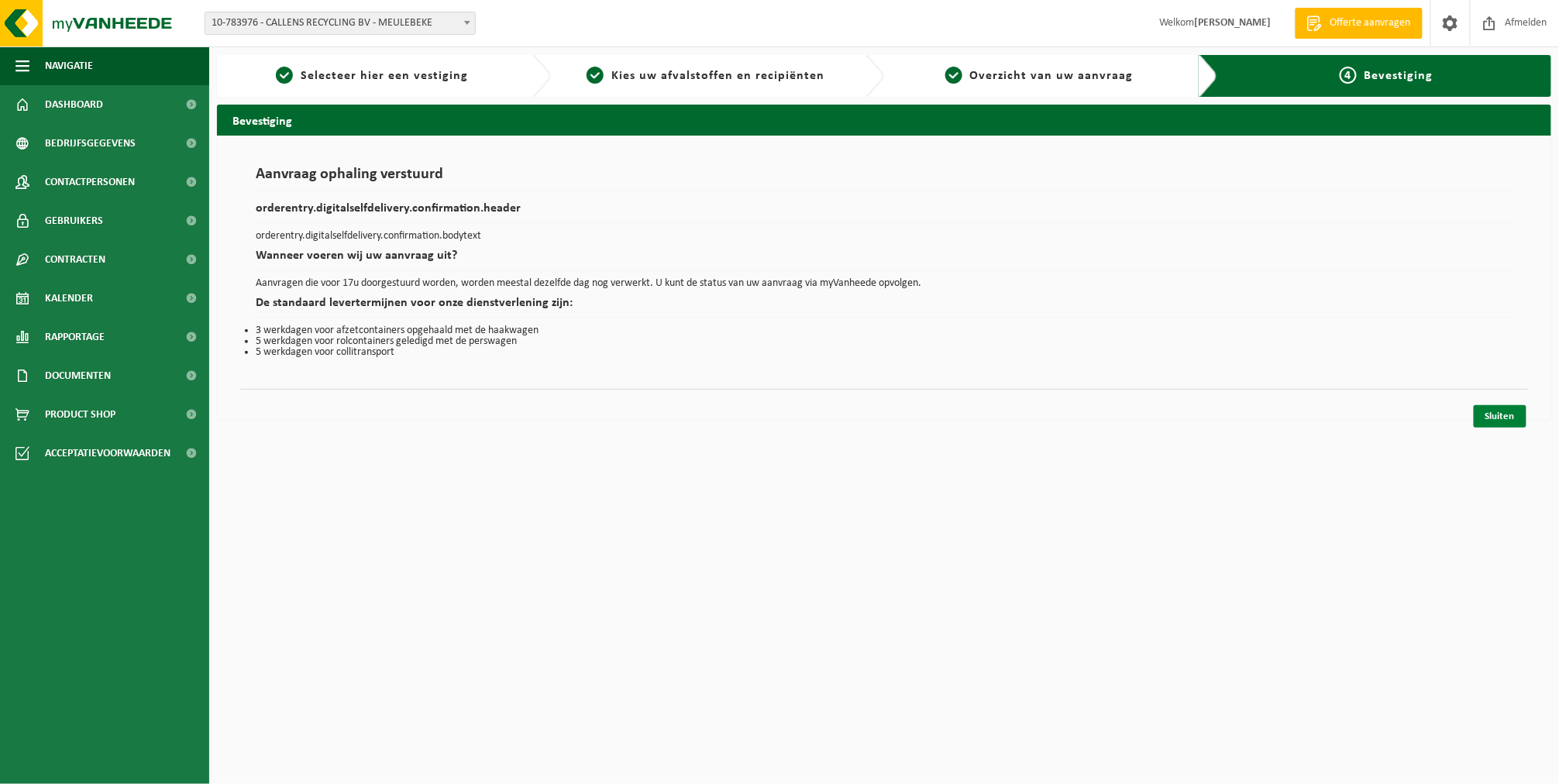
click at [1508, 414] on link "Sluiten" at bounding box center [1500, 417] width 53 height 23
